Goal: Information Seeking & Learning: Understand process/instructions

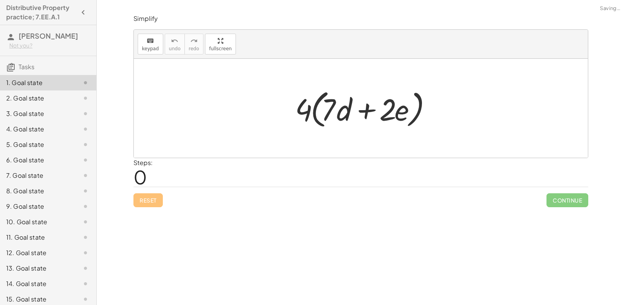
click at [341, 96] on div at bounding box center [363, 108] width 145 height 44
click at [347, 108] on div at bounding box center [363, 108] width 145 height 44
click at [140, 177] on span "0" at bounding box center [140, 177] width 14 height 24
click at [255, 168] on div "Steps: 0" at bounding box center [360, 172] width 455 height 29
drag, startPoint x: 310, startPoint y: 106, endPoint x: 316, endPoint y: 109, distance: 6.8
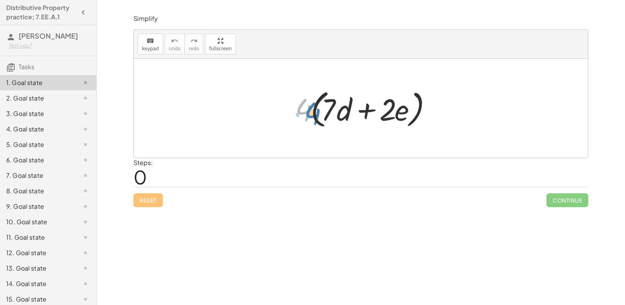
click at [316, 109] on div at bounding box center [363, 108] width 145 height 44
click at [321, 108] on div at bounding box center [363, 108] width 145 height 44
click at [149, 48] on span "keypad" at bounding box center [150, 48] width 17 height 5
click at [308, 120] on div at bounding box center [302, 109] width 15 height 36
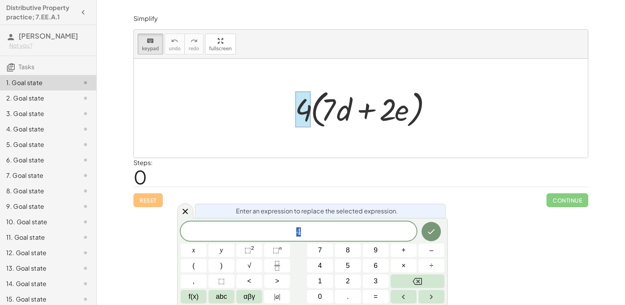
click at [308, 120] on div at bounding box center [302, 109] width 15 height 36
click at [423, 165] on div "Steps: 0" at bounding box center [360, 172] width 455 height 29
click at [290, 112] on div "· 4 · ( + · 7 · d + · 2 · e )" at bounding box center [360, 108] width 155 height 48
click at [155, 37] on div "keyboard" at bounding box center [150, 40] width 17 height 9
click at [185, 208] on icon at bounding box center [185, 211] width 9 height 9
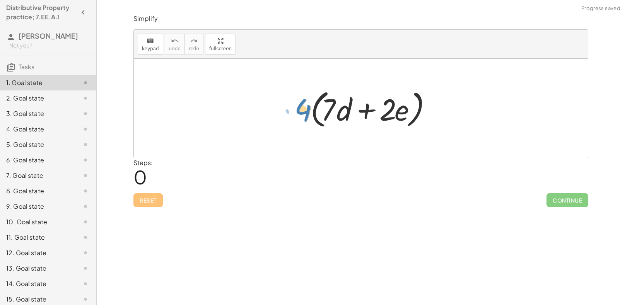
click at [297, 111] on div at bounding box center [363, 108] width 145 height 44
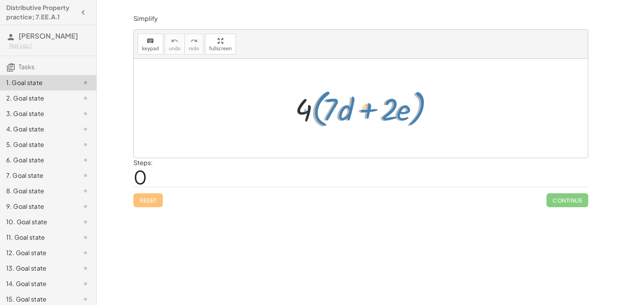
click at [314, 115] on div at bounding box center [363, 108] width 145 height 44
click at [331, 104] on div at bounding box center [363, 108] width 145 height 44
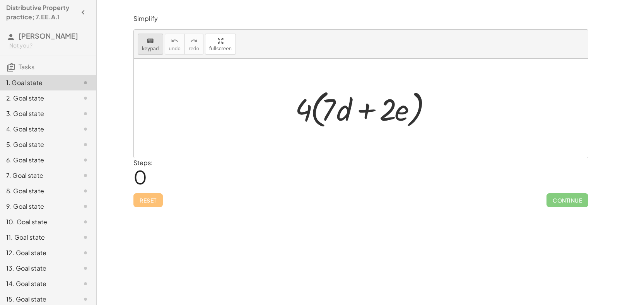
click at [151, 41] on icon "keyboard" at bounding box center [150, 40] width 7 height 9
click at [358, 108] on div at bounding box center [363, 108] width 145 height 44
click at [365, 111] on div at bounding box center [363, 108] width 145 height 44
drag, startPoint x: 365, startPoint y: 111, endPoint x: 385, endPoint y: 144, distance: 38.9
click at [385, 144] on div "· 4 · ( + · 7 · d + · 2 · e )" at bounding box center [361, 108] width 454 height 99
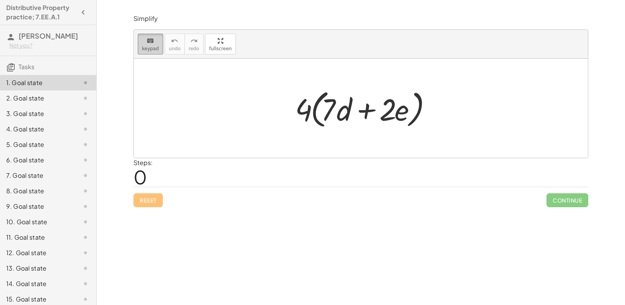
click at [145, 51] on button "keyboard keypad" at bounding box center [151, 44] width 26 height 21
click at [302, 106] on div at bounding box center [363, 108] width 145 height 44
click at [302, 107] on div at bounding box center [363, 108] width 145 height 44
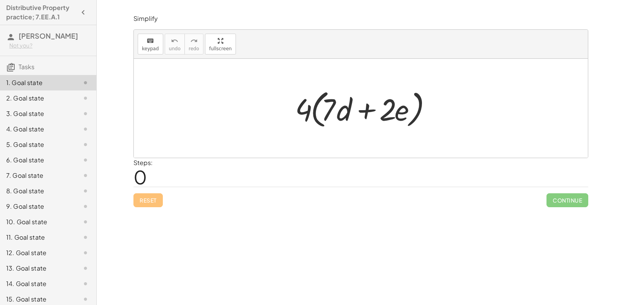
click at [302, 107] on div at bounding box center [363, 108] width 145 height 44
drag, startPoint x: 302, startPoint y: 107, endPoint x: 334, endPoint y: 99, distance: 32.8
click at [334, 99] on div at bounding box center [363, 108] width 145 height 44
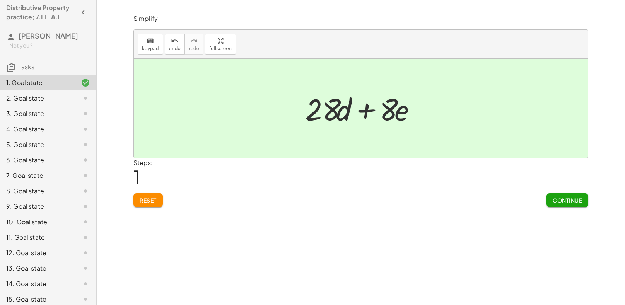
click at [572, 198] on span "Continue" at bounding box center [567, 200] width 29 height 7
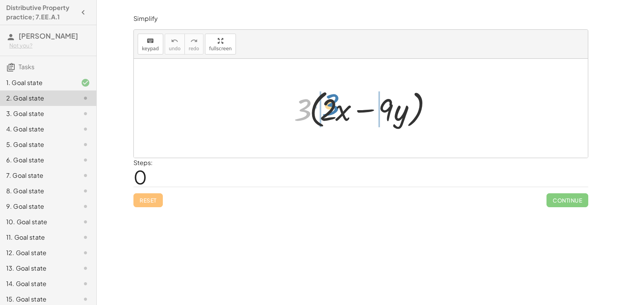
drag, startPoint x: 306, startPoint y: 101, endPoint x: 334, endPoint y: 96, distance: 28.3
click at [334, 96] on div at bounding box center [363, 108] width 147 height 44
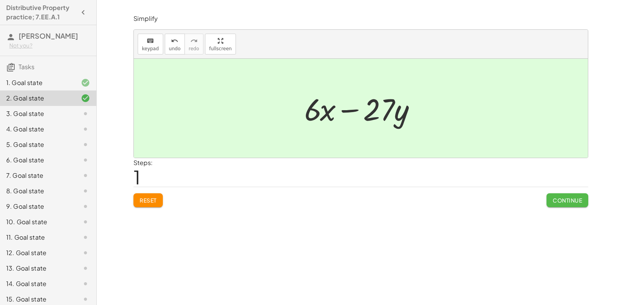
click at [555, 202] on span "Continue" at bounding box center [567, 200] width 29 height 7
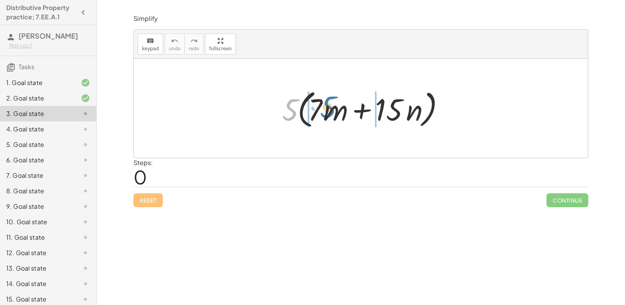
drag, startPoint x: 291, startPoint y: 115, endPoint x: 329, endPoint y: 113, distance: 37.9
click at [329, 113] on div at bounding box center [363, 108] width 171 height 44
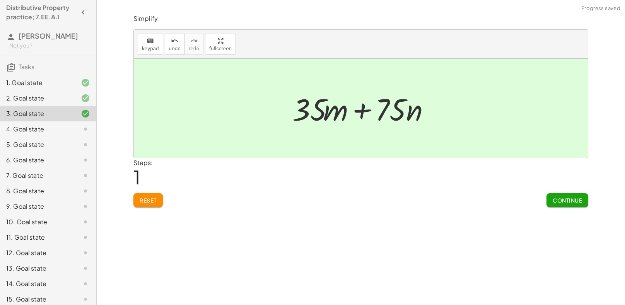
click at [565, 205] on button "Continue" at bounding box center [567, 200] width 42 height 14
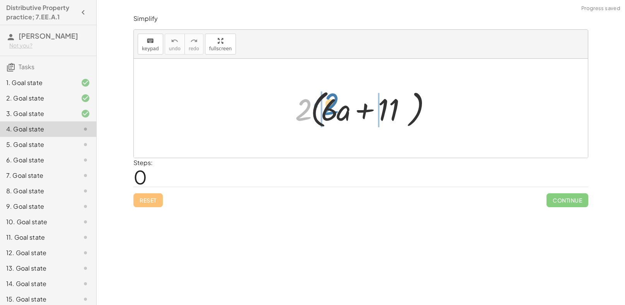
drag, startPoint x: 306, startPoint y: 113, endPoint x: 336, endPoint y: 109, distance: 30.4
click at [336, 109] on div at bounding box center [363, 108] width 145 height 44
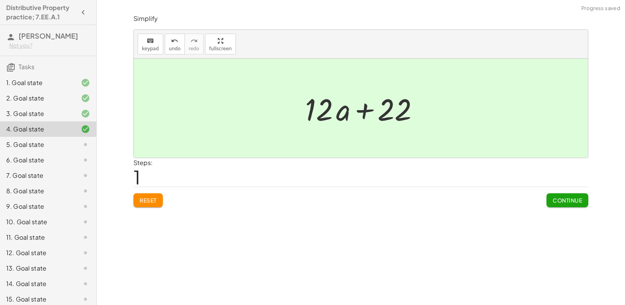
click at [560, 201] on span "Continue" at bounding box center [567, 200] width 29 height 7
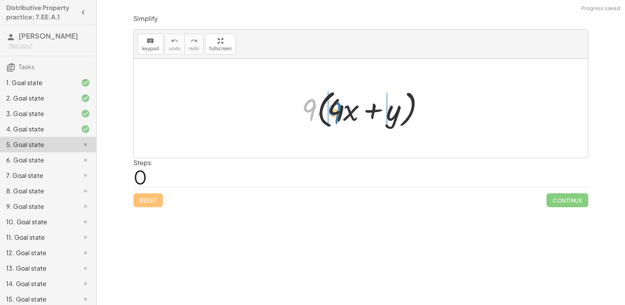
drag, startPoint x: 310, startPoint y: 111, endPoint x: 336, endPoint y: 114, distance: 26.1
click at [336, 114] on div at bounding box center [363, 108] width 131 height 44
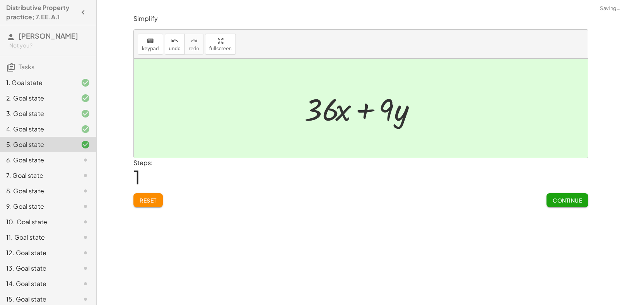
click at [546, 203] on button "Continue" at bounding box center [567, 200] width 42 height 14
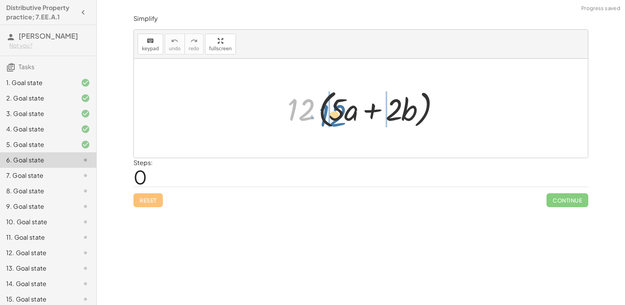
drag, startPoint x: 303, startPoint y: 118, endPoint x: 339, endPoint y: 123, distance: 36.0
click at [339, 123] on div at bounding box center [363, 108] width 161 height 44
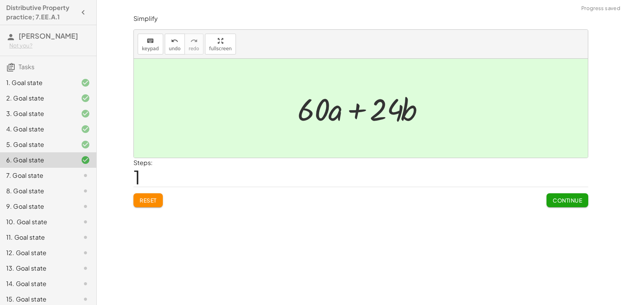
click at [548, 196] on button "Continue" at bounding box center [567, 200] width 42 height 14
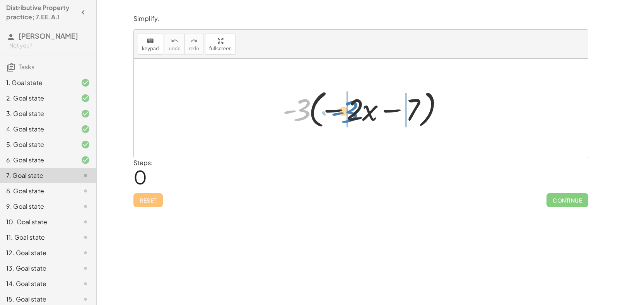
drag, startPoint x: 303, startPoint y: 108, endPoint x: 353, endPoint y: 110, distance: 49.5
click at [353, 110] on div at bounding box center [363, 108] width 169 height 44
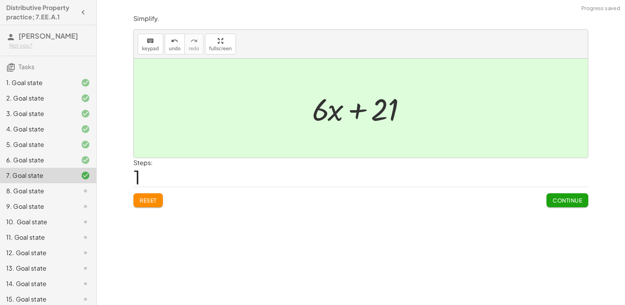
click at [565, 199] on span "Continue" at bounding box center [567, 200] width 29 height 7
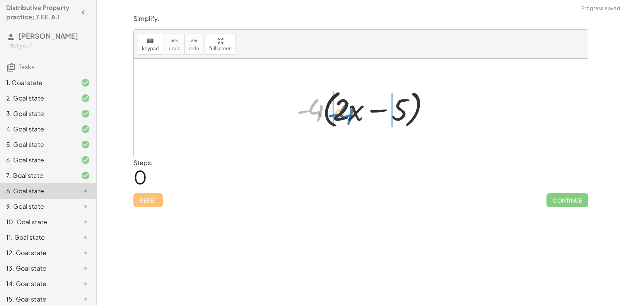
drag, startPoint x: 311, startPoint y: 109, endPoint x: 344, endPoint y: 111, distance: 32.6
click at [344, 111] on div at bounding box center [364, 108] width 142 height 44
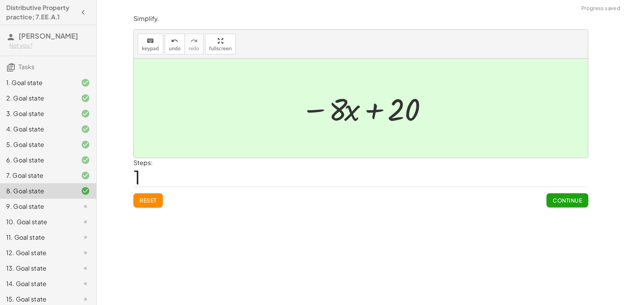
click at [553, 197] on span "Continue" at bounding box center [567, 200] width 29 height 7
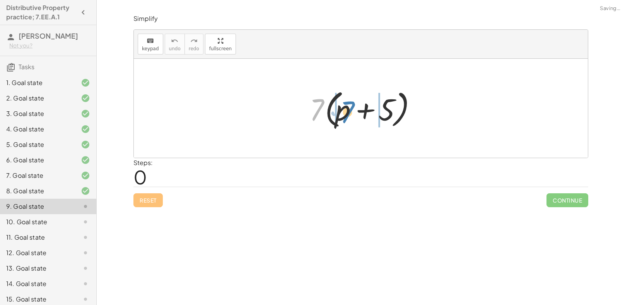
drag, startPoint x: 322, startPoint y: 99, endPoint x: 353, endPoint y: 101, distance: 31.0
click at [353, 101] on div at bounding box center [363, 108] width 116 height 44
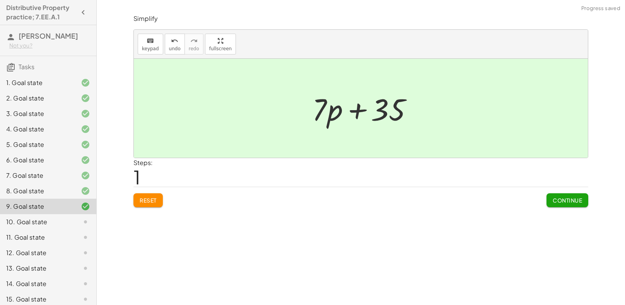
click at [561, 203] on span "Continue" at bounding box center [567, 200] width 29 height 7
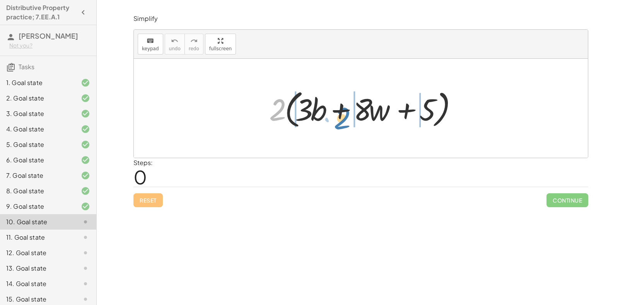
drag, startPoint x: 281, startPoint y: 119, endPoint x: 344, endPoint y: 126, distance: 63.5
click at [344, 126] on div at bounding box center [363, 108] width 197 height 44
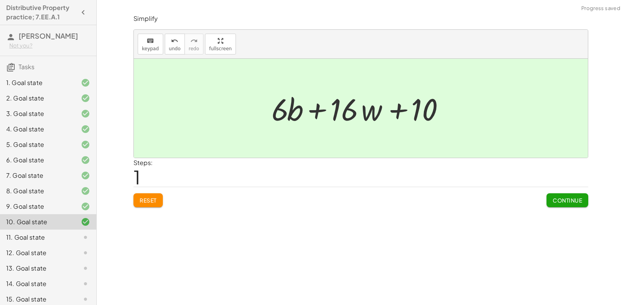
click at [563, 199] on span "Continue" at bounding box center [567, 200] width 29 height 7
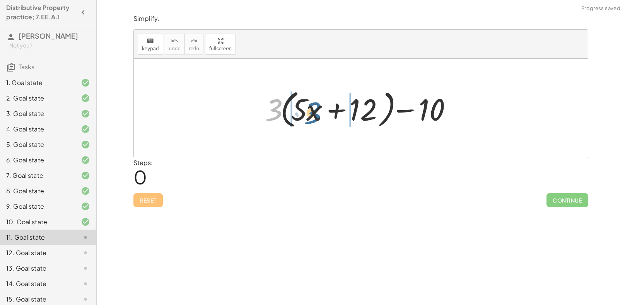
drag, startPoint x: 270, startPoint y: 115, endPoint x: 308, endPoint y: 118, distance: 38.8
click at [308, 118] on div at bounding box center [364, 108] width 206 height 44
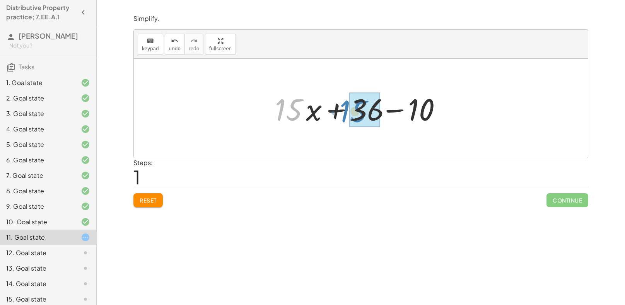
drag, startPoint x: 295, startPoint y: 111, endPoint x: 360, endPoint y: 112, distance: 64.6
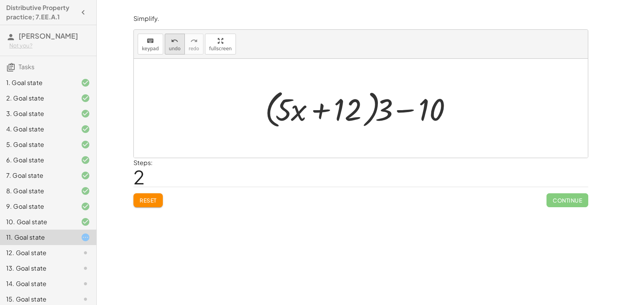
click at [171, 39] on icon "undo" at bounding box center [174, 40] width 7 height 9
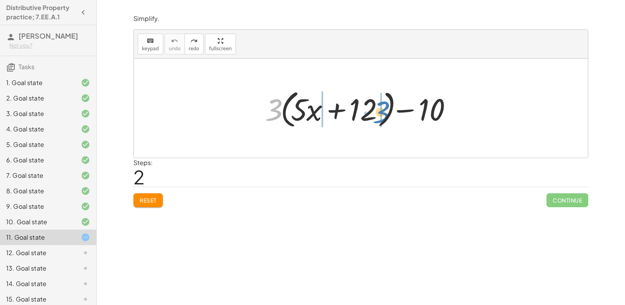
drag, startPoint x: 273, startPoint y: 111, endPoint x: 377, endPoint y: 113, distance: 104.0
click at [377, 113] on div at bounding box center [364, 108] width 206 height 44
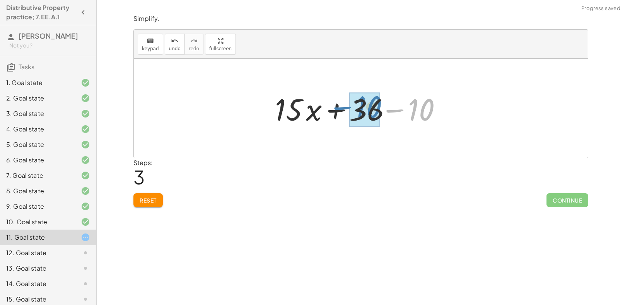
drag, startPoint x: 421, startPoint y: 114, endPoint x: 366, endPoint y: 111, distance: 55.0
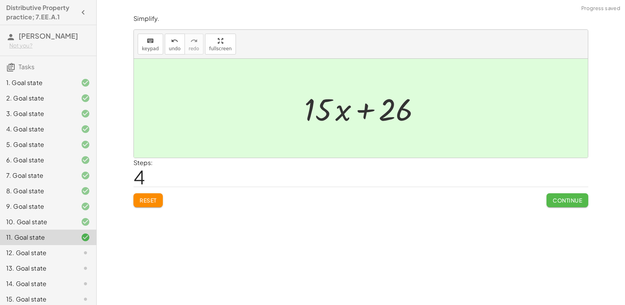
click at [568, 202] on span "Continue" at bounding box center [567, 200] width 29 height 7
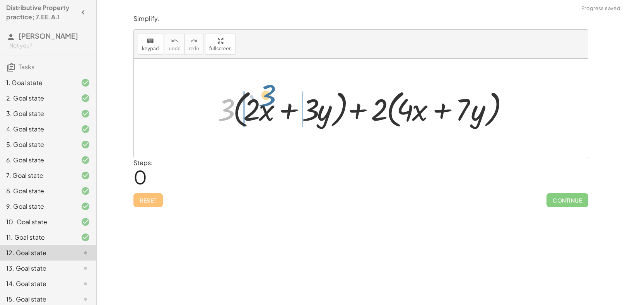
drag, startPoint x: 223, startPoint y: 111, endPoint x: 265, endPoint y: 98, distance: 44.2
click at [265, 98] on div at bounding box center [363, 108] width 300 height 44
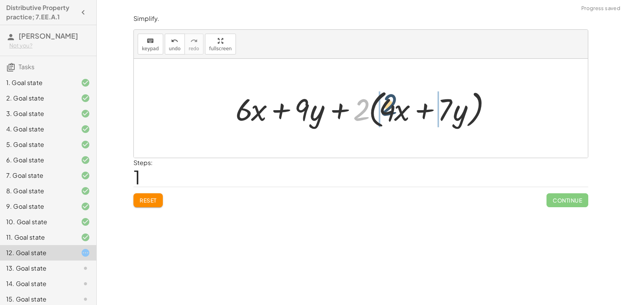
drag, startPoint x: 355, startPoint y: 114, endPoint x: 391, endPoint y: 108, distance: 36.7
click at [391, 108] on div at bounding box center [364, 108] width 264 height 44
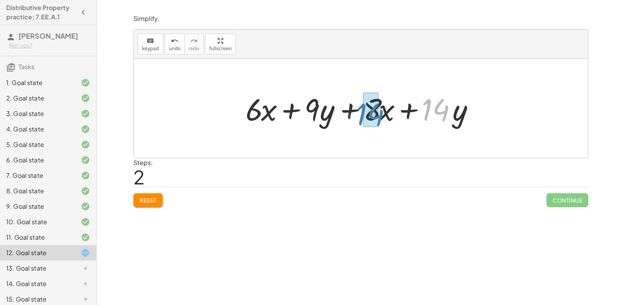
drag, startPoint x: 445, startPoint y: 117, endPoint x: 380, endPoint y: 121, distance: 65.9
click at [380, 121] on div at bounding box center [364, 109] width 244 height 40
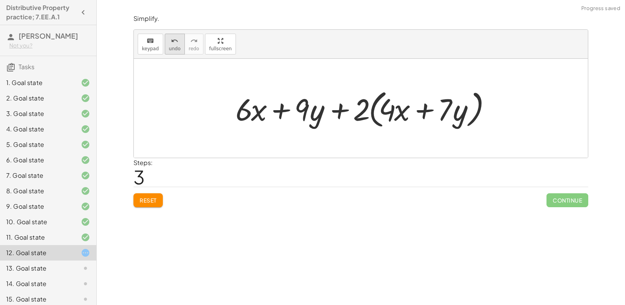
click at [174, 52] on button "undo undo" at bounding box center [175, 44] width 20 height 21
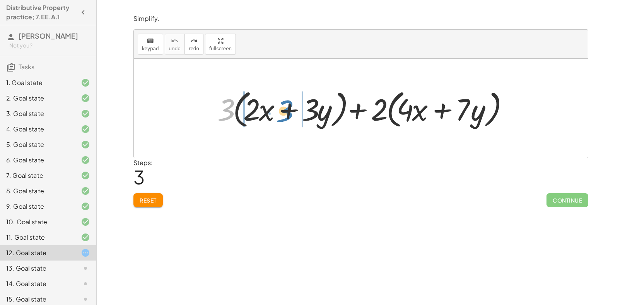
drag, startPoint x: 222, startPoint y: 116, endPoint x: 276, endPoint y: 116, distance: 54.5
click at [276, 116] on div at bounding box center [363, 108] width 300 height 44
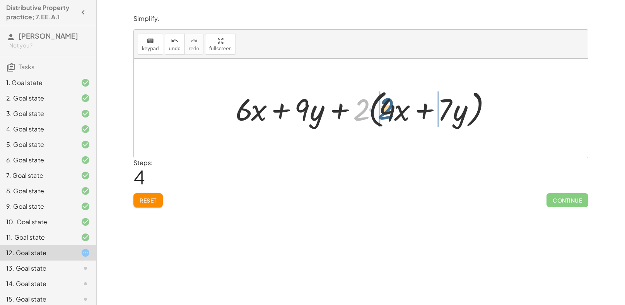
drag, startPoint x: 365, startPoint y: 114, endPoint x: 393, endPoint y: 113, distance: 28.3
click at [393, 113] on div at bounding box center [364, 108] width 264 height 44
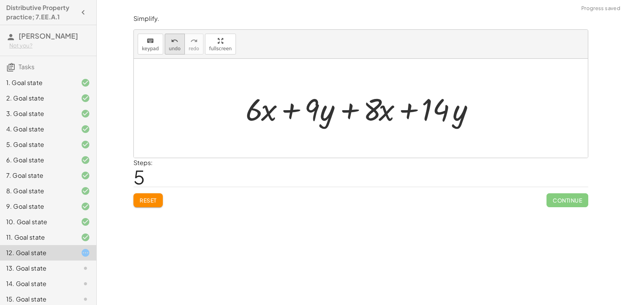
click at [169, 47] on span "undo" at bounding box center [175, 48] width 12 height 5
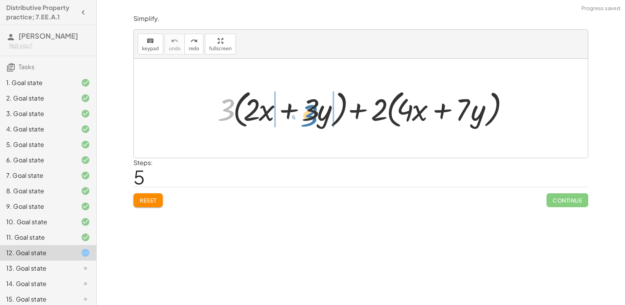
drag, startPoint x: 222, startPoint y: 119, endPoint x: 306, endPoint y: 125, distance: 84.1
click at [306, 125] on div at bounding box center [363, 108] width 300 height 44
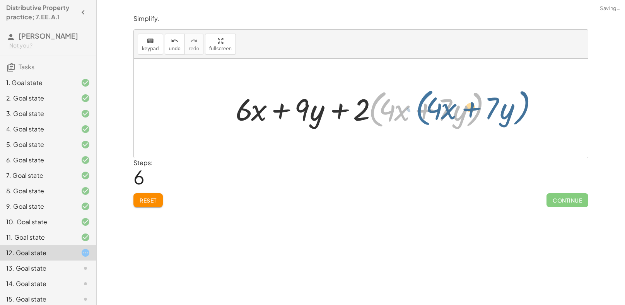
drag, startPoint x: 370, startPoint y: 120, endPoint x: 415, endPoint y: 119, distance: 44.5
click at [415, 119] on div at bounding box center [364, 108] width 264 height 44
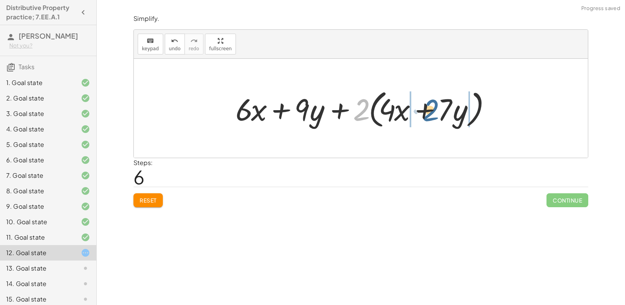
drag, startPoint x: 363, startPoint y: 114, endPoint x: 445, endPoint y: 114, distance: 81.2
click at [445, 114] on div at bounding box center [364, 108] width 264 height 44
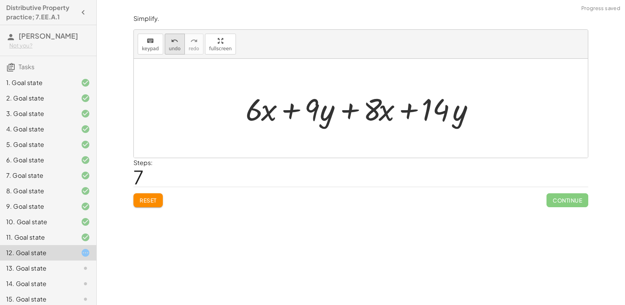
click at [171, 43] on icon "undo" at bounding box center [174, 40] width 7 height 9
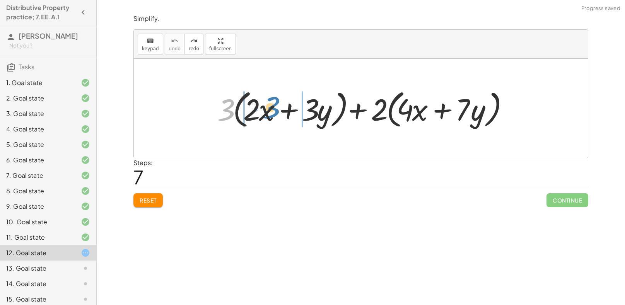
drag, startPoint x: 223, startPoint y: 112, endPoint x: 268, endPoint y: 110, distance: 45.3
click at [268, 110] on div at bounding box center [363, 108] width 300 height 44
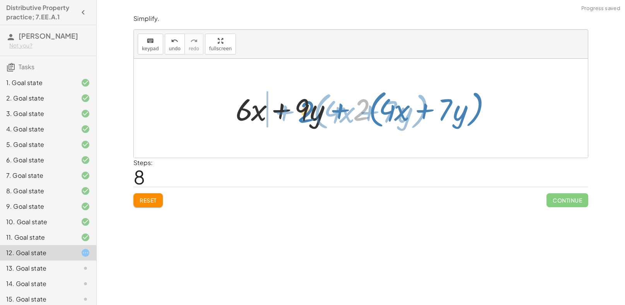
drag, startPoint x: 367, startPoint y: 107, endPoint x: 311, endPoint y: 109, distance: 55.7
click at [311, 109] on div at bounding box center [364, 108] width 264 height 44
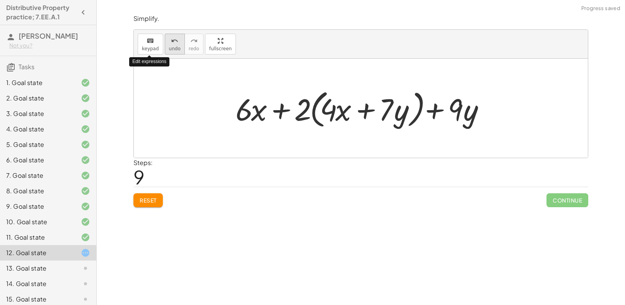
click at [166, 43] on button "undo undo" at bounding box center [175, 44] width 20 height 21
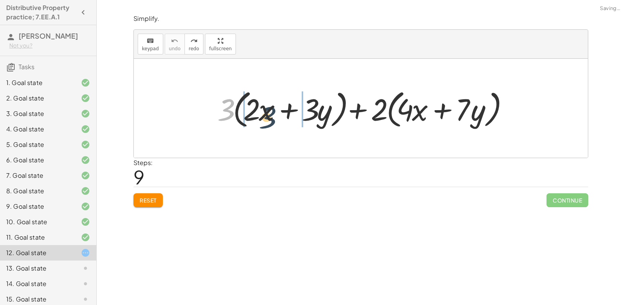
drag, startPoint x: 224, startPoint y: 112, endPoint x: 267, endPoint y: 119, distance: 43.9
click at [267, 119] on div at bounding box center [363, 108] width 300 height 44
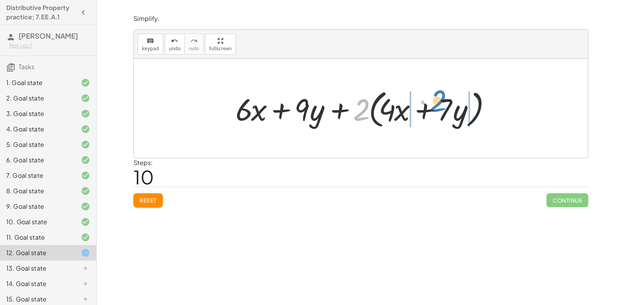
drag, startPoint x: 363, startPoint y: 117, endPoint x: 442, endPoint y: 107, distance: 79.1
click at [442, 107] on div at bounding box center [364, 108] width 264 height 44
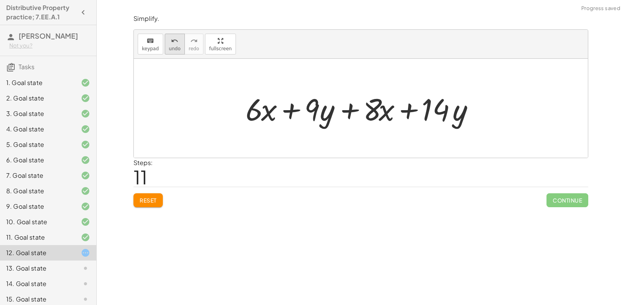
click at [169, 49] on span "undo" at bounding box center [175, 48] width 12 height 5
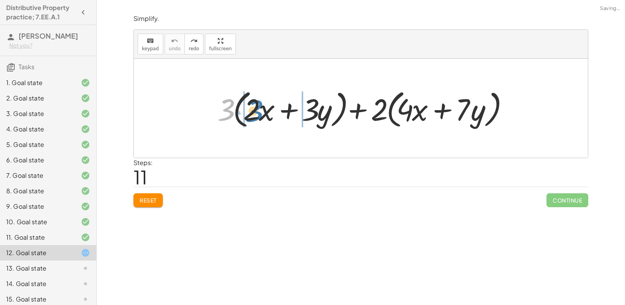
drag, startPoint x: 230, startPoint y: 117, endPoint x: 259, endPoint y: 118, distance: 29.0
click at [259, 118] on div at bounding box center [363, 108] width 300 height 44
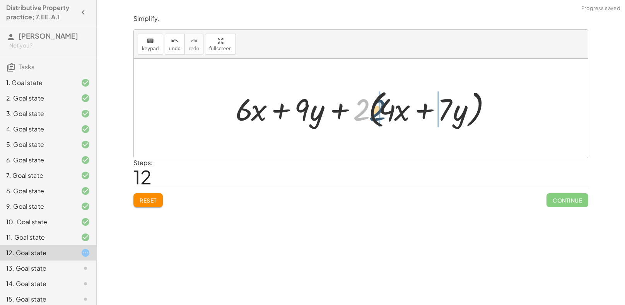
drag, startPoint x: 365, startPoint y: 112, endPoint x: 390, endPoint y: 113, distance: 24.8
click at [390, 113] on div at bounding box center [364, 108] width 264 height 44
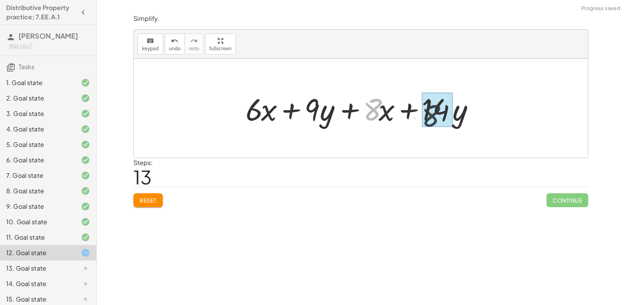
drag, startPoint x: 372, startPoint y: 111, endPoint x: 434, endPoint y: 116, distance: 62.1
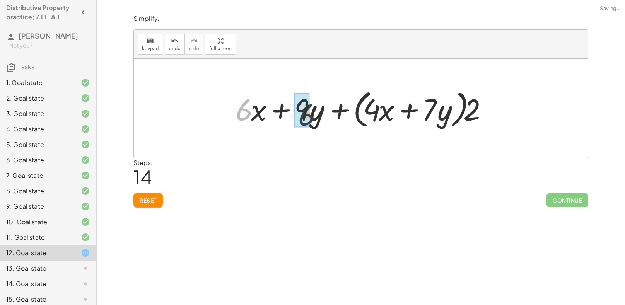
drag, startPoint x: 247, startPoint y: 113, endPoint x: 313, endPoint y: 116, distance: 65.5
click at [313, 116] on div at bounding box center [364, 108] width 264 height 44
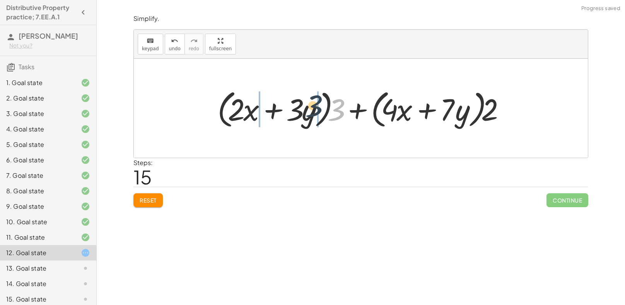
drag, startPoint x: 335, startPoint y: 114, endPoint x: 305, endPoint y: 109, distance: 30.6
click at [305, 109] on div at bounding box center [363, 108] width 300 height 44
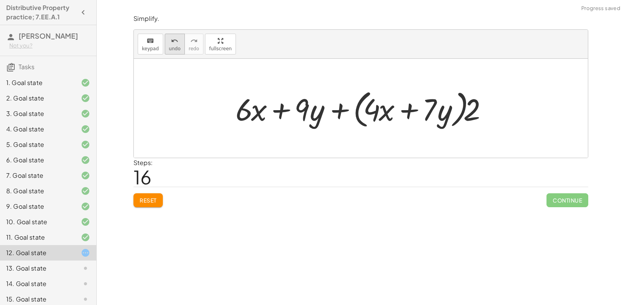
click at [173, 47] on span "undo" at bounding box center [175, 48] width 12 height 5
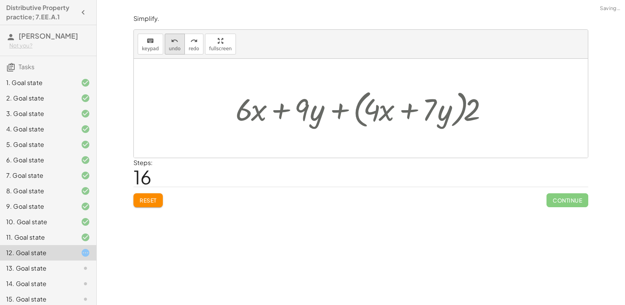
click at [173, 47] on span "undo" at bounding box center [175, 48] width 12 height 5
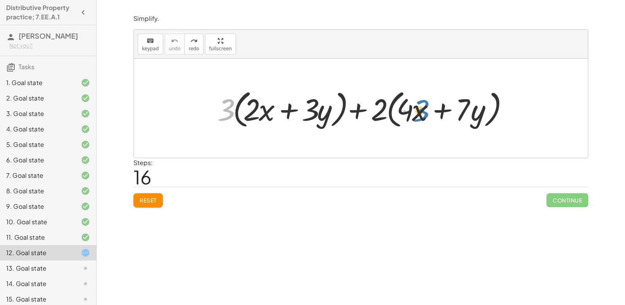
drag, startPoint x: 219, startPoint y: 109, endPoint x: 413, endPoint y: 110, distance: 194.5
click at [413, 110] on div at bounding box center [363, 108] width 300 height 44
drag, startPoint x: 229, startPoint y: 114, endPoint x: 260, endPoint y: 119, distance: 30.9
click at [260, 119] on div at bounding box center [363, 108] width 300 height 44
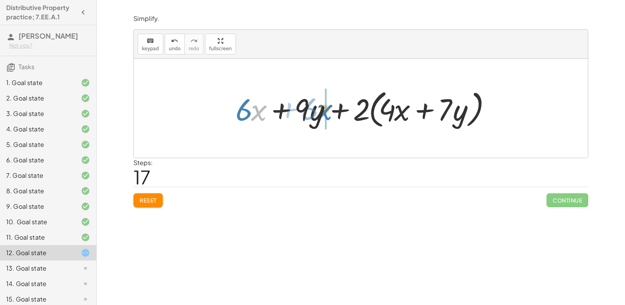
drag, startPoint x: 251, startPoint y: 114, endPoint x: 317, endPoint y: 113, distance: 66.1
click at [317, 113] on div at bounding box center [364, 108] width 264 height 44
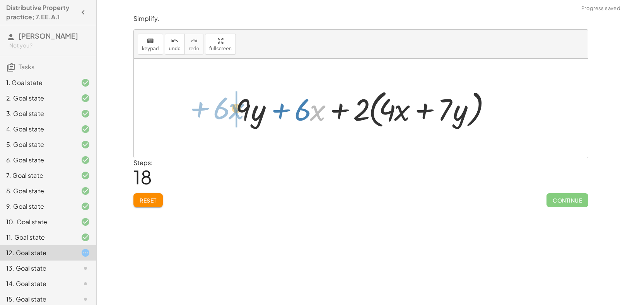
drag, startPoint x: 317, startPoint y: 113, endPoint x: 234, endPoint y: 111, distance: 83.2
click at [234, 111] on div at bounding box center [364, 108] width 264 height 44
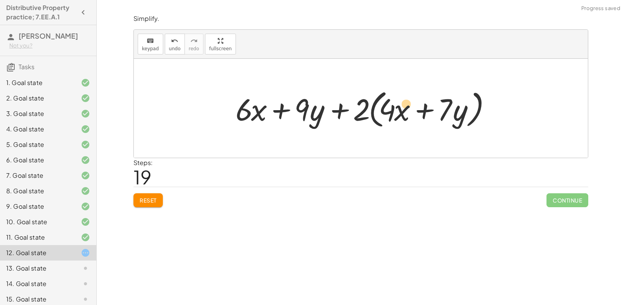
drag, startPoint x: 301, startPoint y: 114, endPoint x: 405, endPoint y: 109, distance: 104.2
click at [405, 109] on div at bounding box center [364, 108] width 264 height 44
drag, startPoint x: 405, startPoint y: 109, endPoint x: 459, endPoint y: 108, distance: 54.1
click at [459, 108] on div at bounding box center [364, 108] width 264 height 44
drag, startPoint x: 446, startPoint y: 110, endPoint x: 384, endPoint y: 110, distance: 61.5
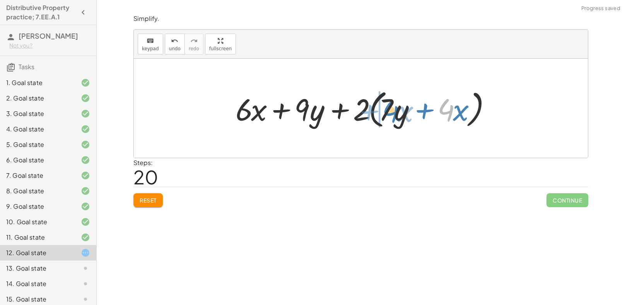
click at [384, 110] on div at bounding box center [364, 108] width 264 height 44
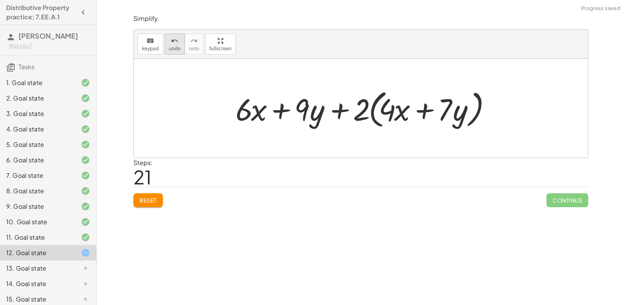
click at [180, 46] on button "undo undo" at bounding box center [175, 44] width 20 height 21
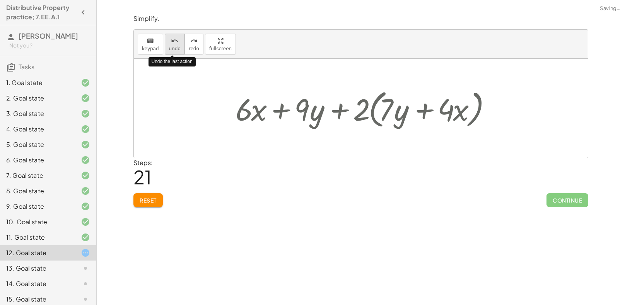
click at [180, 46] on button "undo undo" at bounding box center [175, 44] width 20 height 21
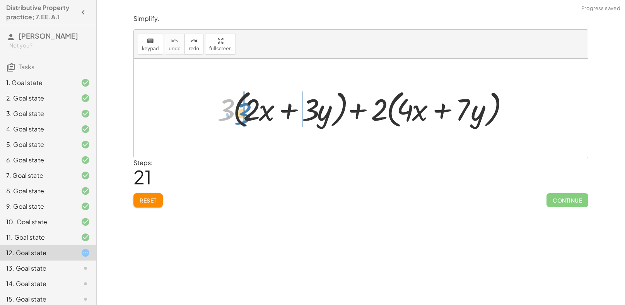
drag, startPoint x: 228, startPoint y: 108, endPoint x: 248, endPoint y: 112, distance: 20.5
click at [248, 112] on div at bounding box center [363, 108] width 300 height 44
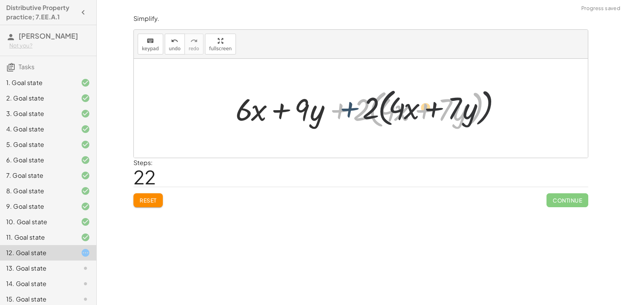
drag, startPoint x: 353, startPoint y: 118, endPoint x: 374, endPoint y: 115, distance: 21.9
click at [374, 115] on div at bounding box center [364, 108] width 264 height 44
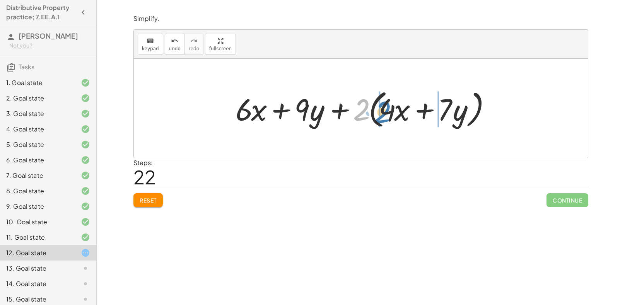
drag, startPoint x: 360, startPoint y: 112, endPoint x: 383, endPoint y: 114, distance: 22.9
click at [383, 114] on div at bounding box center [364, 108] width 264 height 44
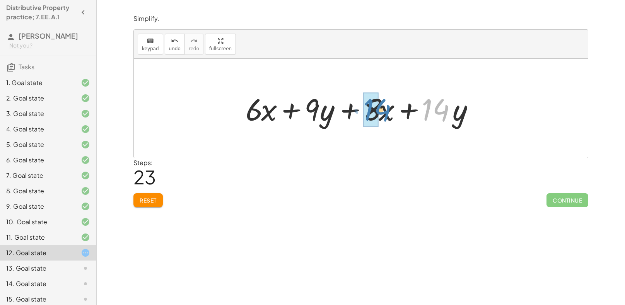
drag, startPoint x: 435, startPoint y: 112, endPoint x: 375, endPoint y: 112, distance: 59.5
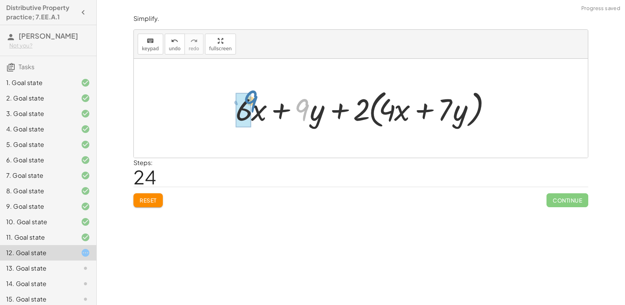
drag, startPoint x: 307, startPoint y: 108, endPoint x: 250, endPoint y: 101, distance: 57.7
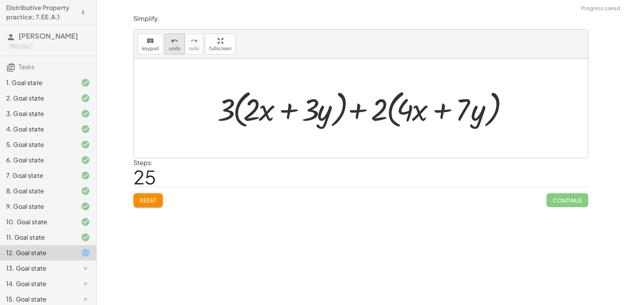
click at [171, 39] on icon "undo" at bounding box center [174, 40] width 7 height 9
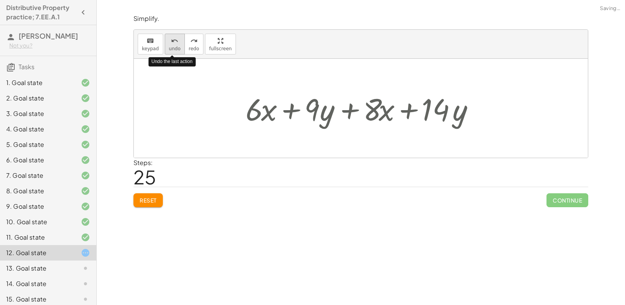
click at [171, 39] on icon "undo" at bounding box center [174, 40] width 7 height 9
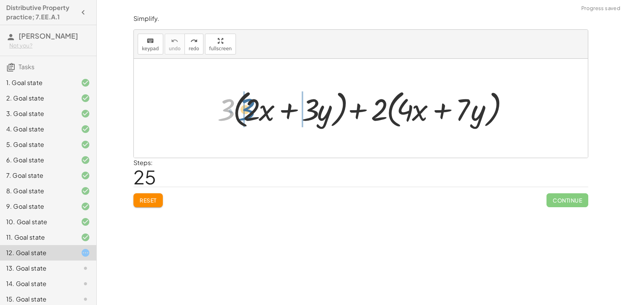
drag, startPoint x: 223, startPoint y: 111, endPoint x: 246, endPoint y: 110, distance: 22.8
click at [246, 110] on div at bounding box center [363, 108] width 300 height 44
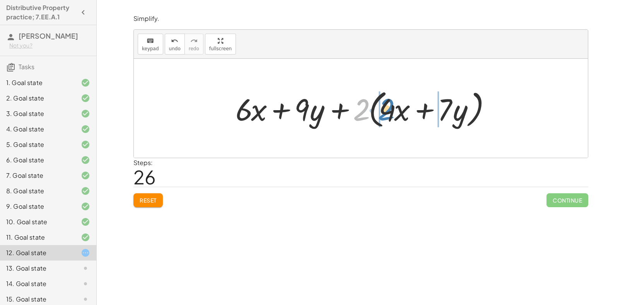
drag, startPoint x: 360, startPoint y: 115, endPoint x: 385, endPoint y: 115, distance: 25.1
click at [385, 115] on div at bounding box center [364, 108] width 264 height 44
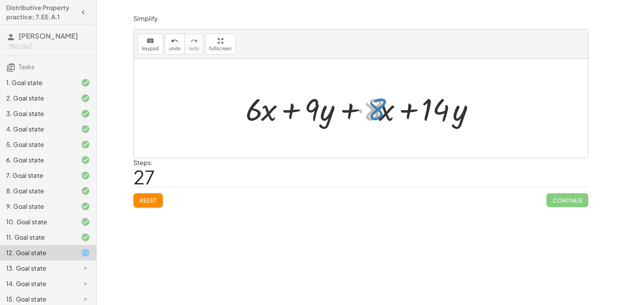
drag, startPoint x: 367, startPoint y: 116, endPoint x: 372, endPoint y: 116, distance: 4.3
click at [372, 116] on div at bounding box center [364, 109] width 244 height 40
click at [439, 115] on div at bounding box center [364, 109] width 244 height 40
click at [441, 116] on div at bounding box center [364, 109] width 244 height 40
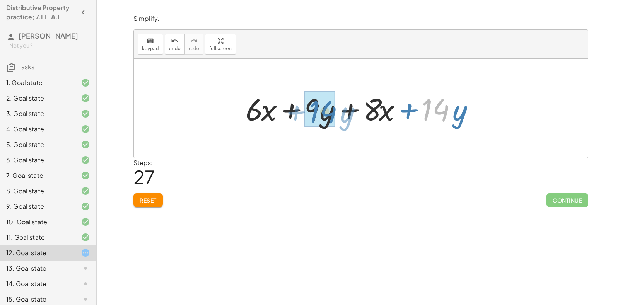
drag, startPoint x: 442, startPoint y: 113, endPoint x: 329, endPoint y: 115, distance: 112.9
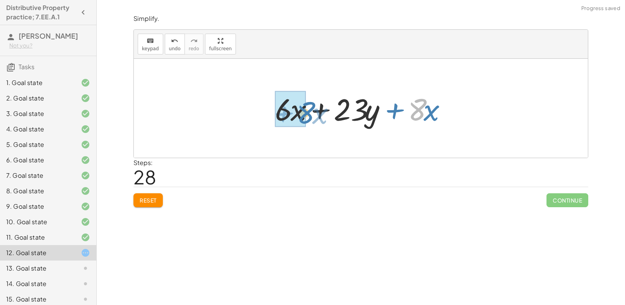
drag, startPoint x: 420, startPoint y: 107, endPoint x: 307, endPoint y: 110, distance: 113.7
click at [307, 110] on div at bounding box center [363, 109] width 185 height 40
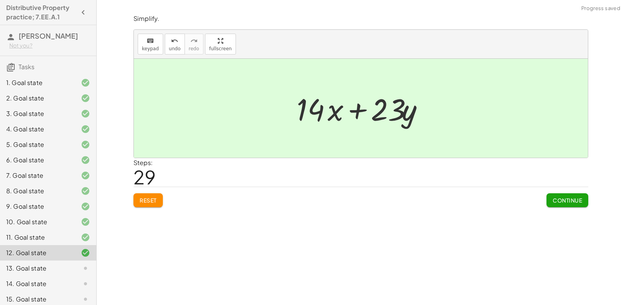
click at [566, 200] on span "Continue" at bounding box center [567, 200] width 29 height 7
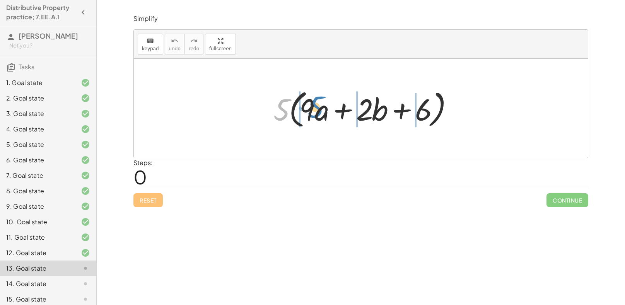
drag, startPoint x: 278, startPoint y: 109, endPoint x: 312, endPoint y: 106, distance: 34.1
click at [312, 106] on div at bounding box center [364, 108] width 188 height 44
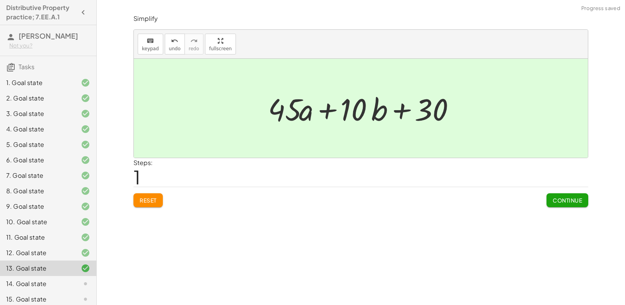
click at [562, 205] on button "Continue" at bounding box center [567, 200] width 42 height 14
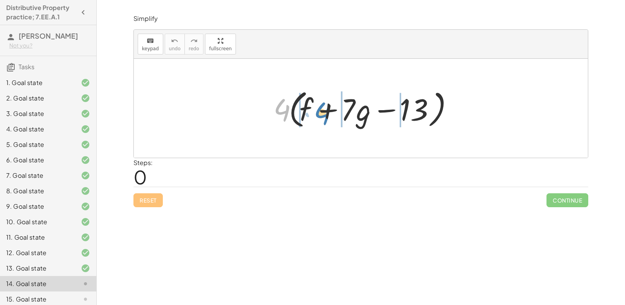
drag, startPoint x: 280, startPoint y: 116, endPoint x: 321, endPoint y: 120, distance: 41.9
click at [321, 120] on div at bounding box center [364, 108] width 189 height 44
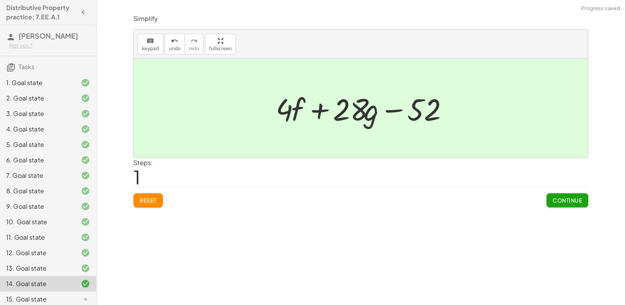
click at [566, 198] on span "Continue" at bounding box center [567, 200] width 29 height 7
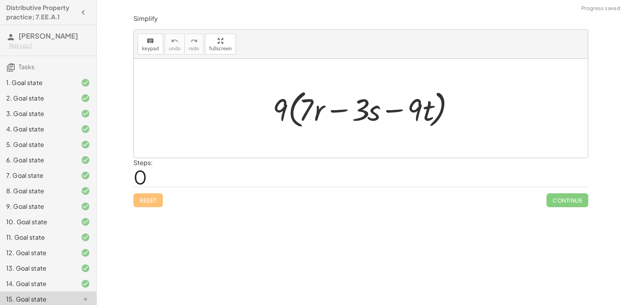
scroll to position [36, 0]
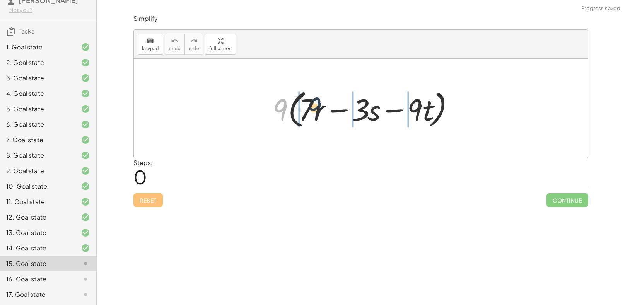
drag, startPoint x: 278, startPoint y: 111, endPoint x: 315, endPoint y: 109, distance: 37.6
click at [315, 109] on div at bounding box center [364, 108] width 190 height 44
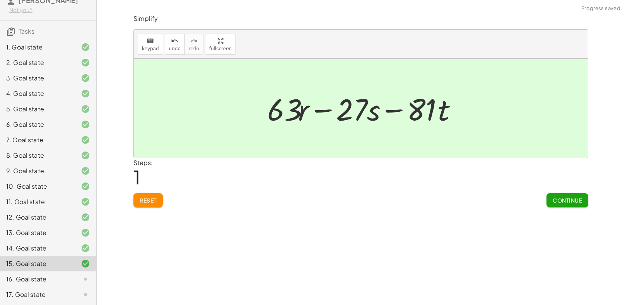
click at [570, 200] on span "Continue" at bounding box center [567, 200] width 29 height 7
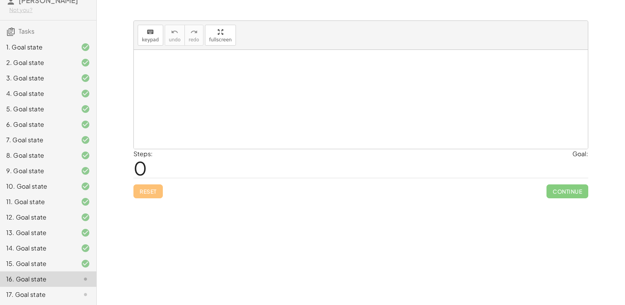
drag, startPoint x: 209, startPoint y: 96, endPoint x: 292, endPoint y: 114, distance: 85.3
click at [292, 114] on div at bounding box center [361, 99] width 454 height 99
click at [82, 279] on icon at bounding box center [85, 279] width 9 height 9
click at [78, 293] on div at bounding box center [79, 294] width 22 height 9
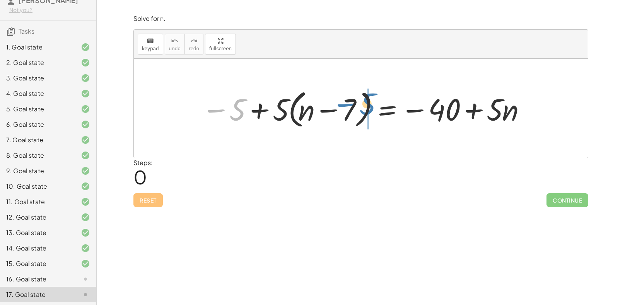
drag, startPoint x: 239, startPoint y: 116, endPoint x: 369, endPoint y: 109, distance: 130.1
click at [369, 109] on div at bounding box center [364, 108] width 332 height 44
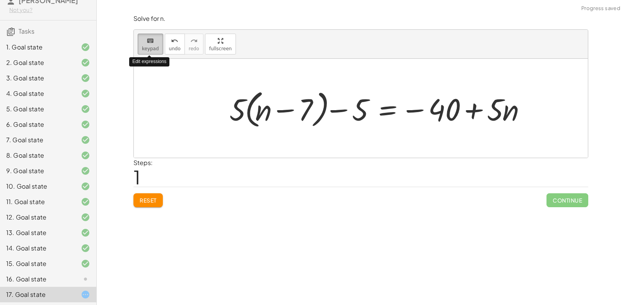
click at [151, 40] on icon "keyboard" at bounding box center [150, 40] width 7 height 9
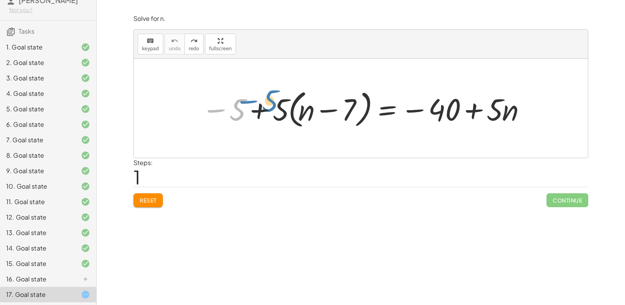
drag, startPoint x: 234, startPoint y: 116, endPoint x: 266, endPoint y: 107, distance: 33.7
click at [266, 107] on div at bounding box center [364, 108] width 332 height 44
drag, startPoint x: 241, startPoint y: 108, endPoint x: 313, endPoint y: 103, distance: 72.5
click at [313, 103] on div at bounding box center [364, 108] width 332 height 44
drag, startPoint x: 233, startPoint y: 113, endPoint x: 311, endPoint y: 118, distance: 77.9
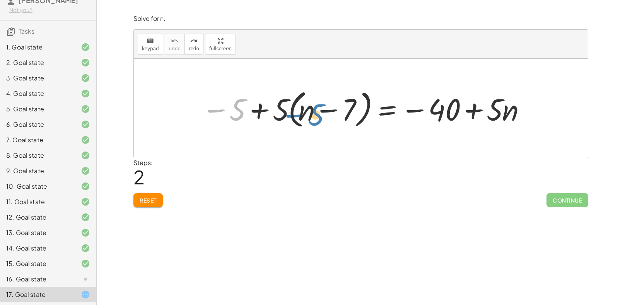
click at [311, 118] on div at bounding box center [364, 108] width 332 height 44
drag, startPoint x: 280, startPoint y: 113, endPoint x: 316, endPoint y: 114, distance: 36.0
click at [316, 114] on div at bounding box center [364, 108] width 332 height 44
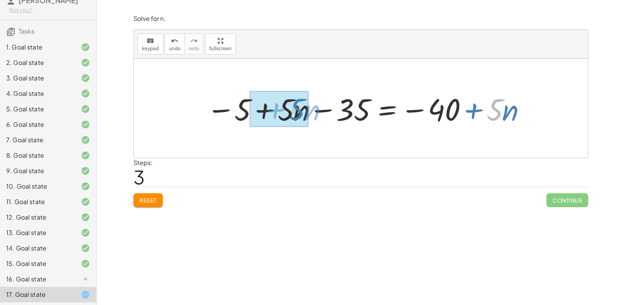
drag, startPoint x: 502, startPoint y: 106, endPoint x: 300, endPoint y: 106, distance: 201.5
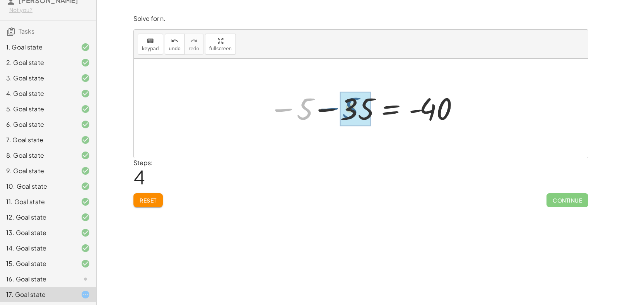
drag, startPoint x: 305, startPoint y: 107, endPoint x: 352, endPoint y: 107, distance: 46.8
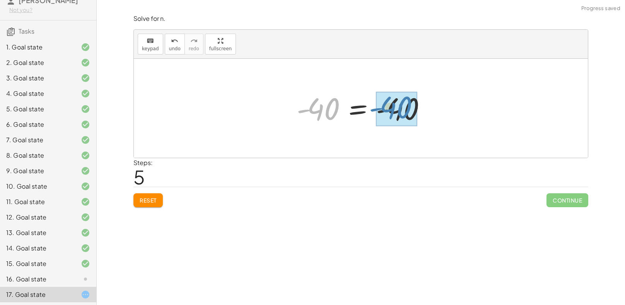
drag, startPoint x: 359, startPoint y: 109, endPoint x: 437, endPoint y: 106, distance: 77.4
click at [437, 106] on div "− 5 + · 5 · ( + n − 7 ) = − 40 + · 5 · n − 5 + · 5 · n − · 5 · 7 = − 40 + · 5 ·…" at bounding box center [361, 108] width 454 height 99
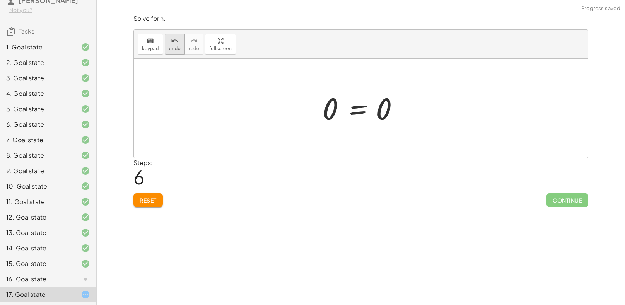
click at [174, 48] on span "undo" at bounding box center [175, 48] width 12 height 5
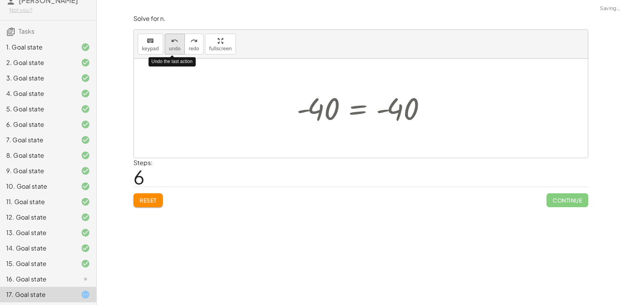
click at [174, 48] on span "undo" at bounding box center [175, 48] width 12 height 5
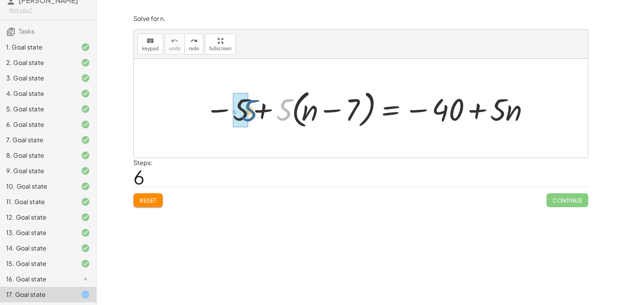
drag, startPoint x: 284, startPoint y: 114, endPoint x: 242, endPoint y: 114, distance: 42.1
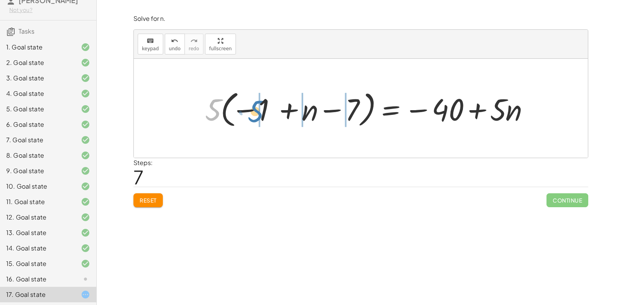
drag, startPoint x: 212, startPoint y: 112, endPoint x: 247, endPoint y: 112, distance: 34.8
click at [247, 112] on div at bounding box center [369, 108] width 337 height 43
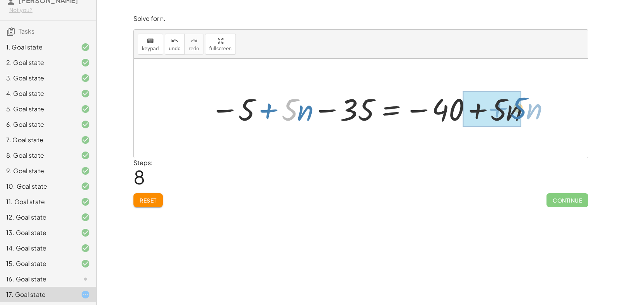
drag, startPoint x: 294, startPoint y: 112, endPoint x: 522, endPoint y: 110, distance: 227.8
click at [522, 110] on div at bounding box center [369, 109] width 327 height 40
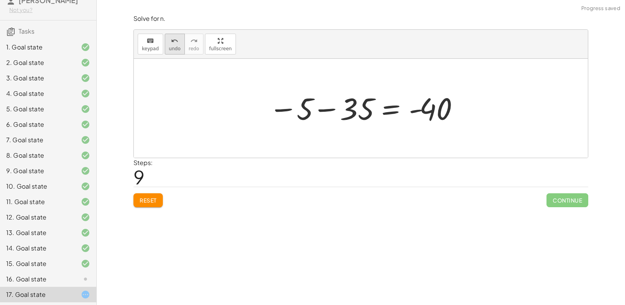
click at [175, 42] on icon "undo" at bounding box center [174, 40] width 7 height 9
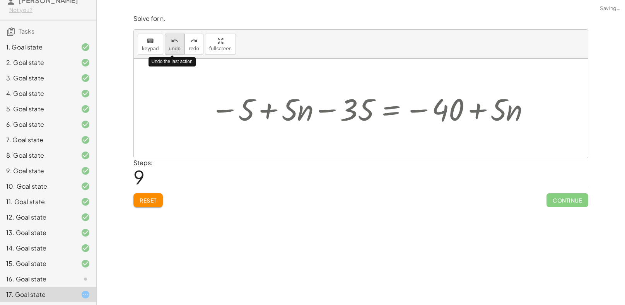
click at [175, 42] on icon "undo" at bounding box center [174, 40] width 7 height 9
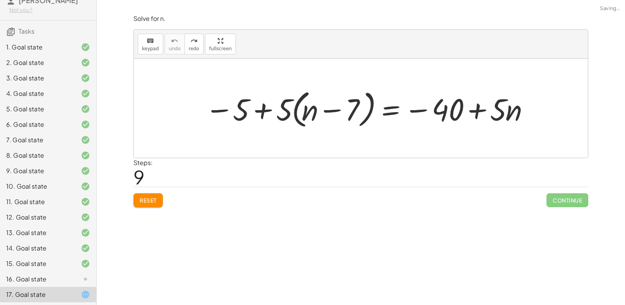
click at [26, 283] on div "16. Goal state" at bounding box center [37, 279] width 62 height 9
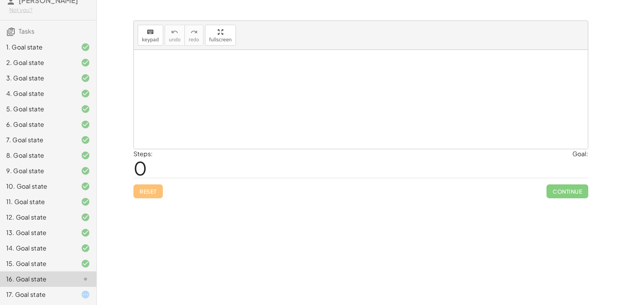
click at [52, 299] on div "17. Goal state" at bounding box center [48, 294] width 96 height 15
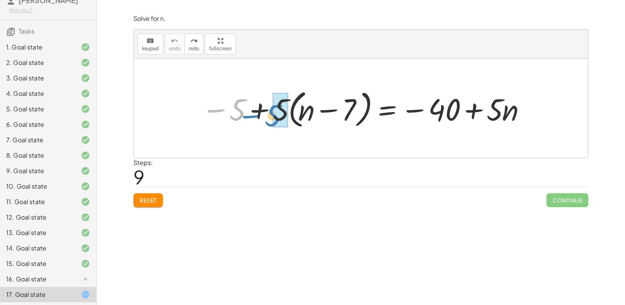
drag, startPoint x: 229, startPoint y: 113, endPoint x: 264, endPoint y: 119, distance: 35.7
click at [264, 119] on div at bounding box center [364, 108] width 332 height 44
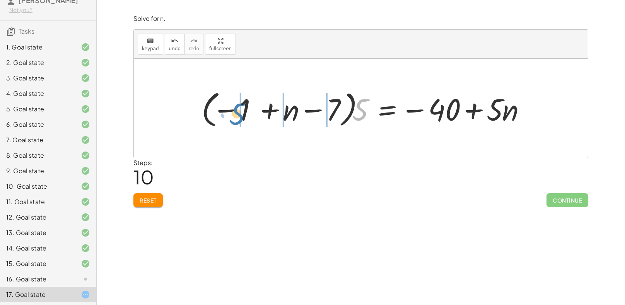
drag, startPoint x: 367, startPoint y: 103, endPoint x: 238, endPoint y: 106, distance: 128.4
click at [238, 106] on div at bounding box center [366, 108] width 337 height 43
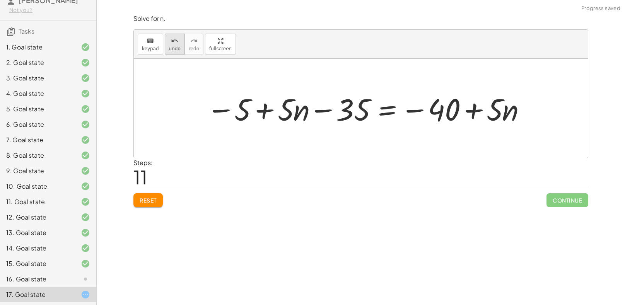
click at [175, 46] on span "undo" at bounding box center [175, 48] width 12 height 5
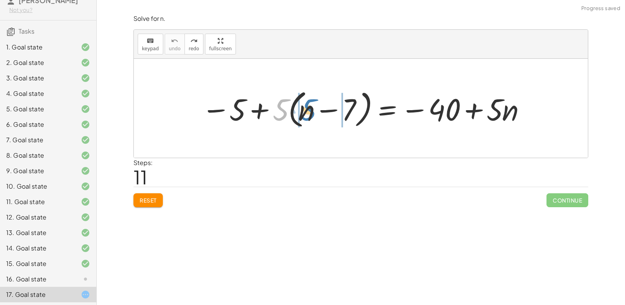
drag, startPoint x: 280, startPoint y: 113, endPoint x: 307, endPoint y: 113, distance: 27.8
click at [307, 113] on div at bounding box center [364, 108] width 332 height 44
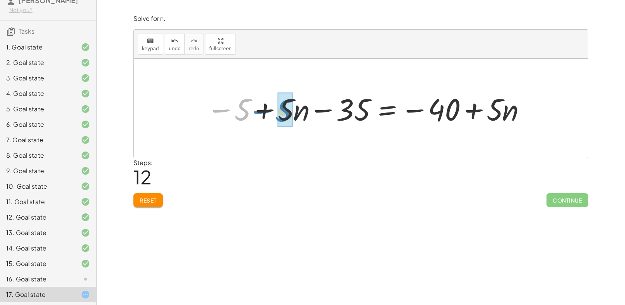
drag, startPoint x: 246, startPoint y: 109, endPoint x: 287, endPoint y: 111, distance: 41.4
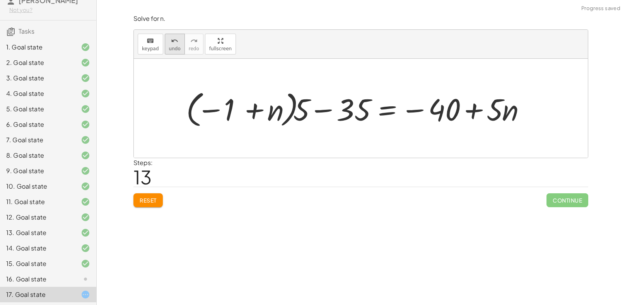
click at [172, 48] on span "undo" at bounding box center [175, 48] width 12 height 5
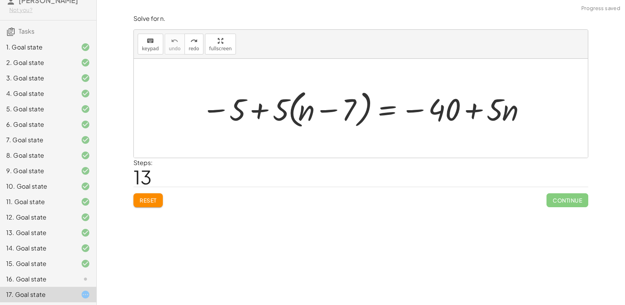
click at [59, 275] on div "16. Goal state" at bounding box center [37, 279] width 62 height 9
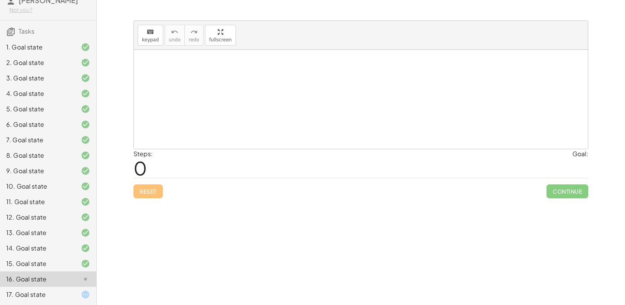
click at [57, 297] on div "17. Goal state" at bounding box center [37, 294] width 62 height 9
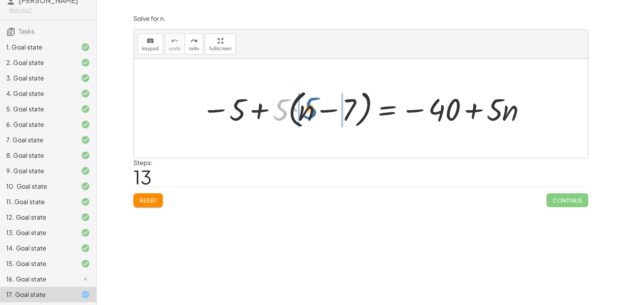
drag, startPoint x: 282, startPoint y: 111, endPoint x: 312, endPoint y: 110, distance: 30.2
click at [312, 110] on div at bounding box center [364, 108] width 332 height 44
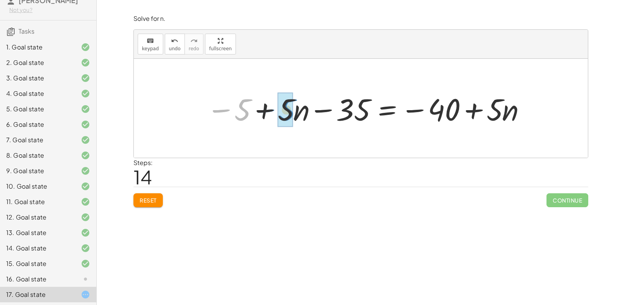
drag, startPoint x: 246, startPoint y: 113, endPoint x: 290, endPoint y: 113, distance: 44.5
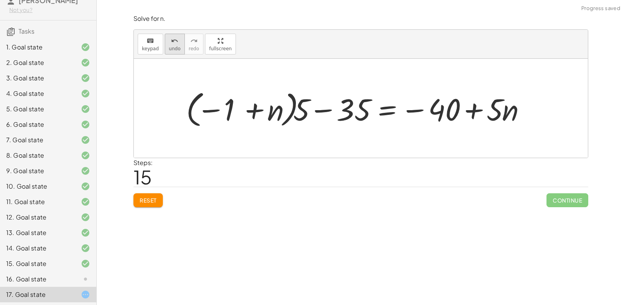
click at [174, 39] on icon "undo" at bounding box center [174, 40] width 7 height 9
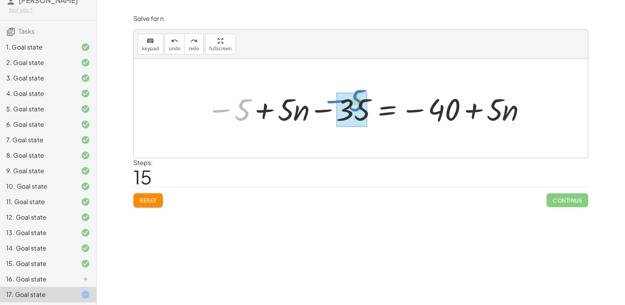
drag, startPoint x: 247, startPoint y: 110, endPoint x: 362, endPoint y: 101, distance: 115.2
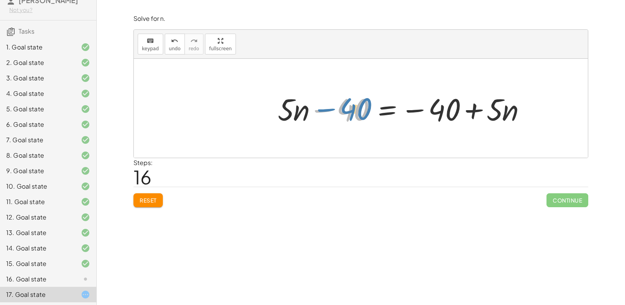
click at [368, 106] on div at bounding box center [404, 109] width 261 height 40
drag, startPoint x: 288, startPoint y: 116, endPoint x: 282, endPoint y: 106, distance: 12.2
click at [282, 106] on div at bounding box center [404, 109] width 261 height 40
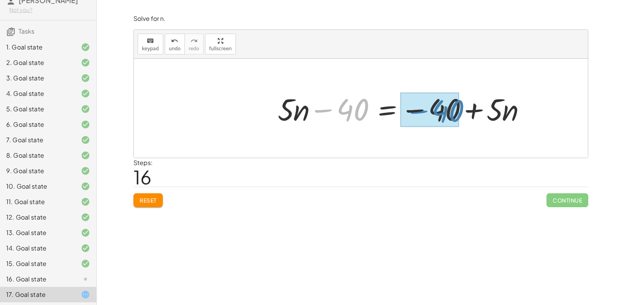
drag, startPoint x: 355, startPoint y: 106, endPoint x: 448, endPoint y: 109, distance: 93.6
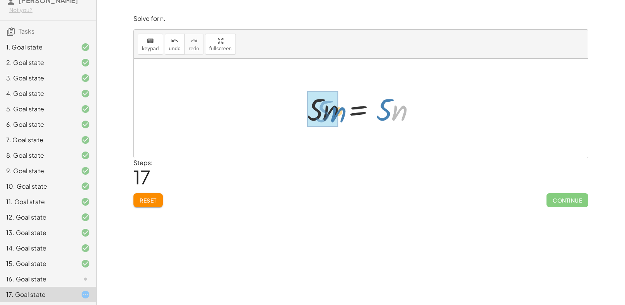
drag, startPoint x: 398, startPoint y: 117, endPoint x: 337, endPoint y: 118, distance: 61.5
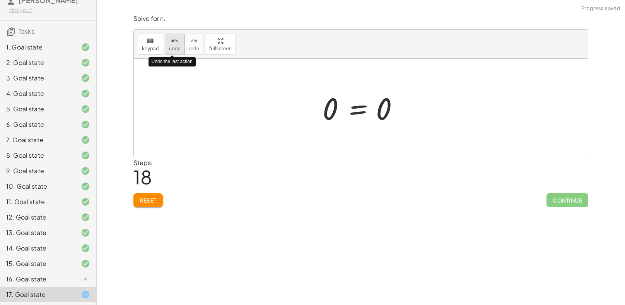
click at [169, 47] on span "undo" at bounding box center [175, 48] width 12 height 5
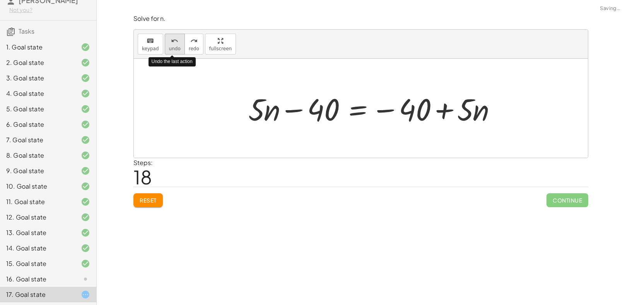
click at [169, 47] on span "undo" at bounding box center [175, 48] width 12 height 5
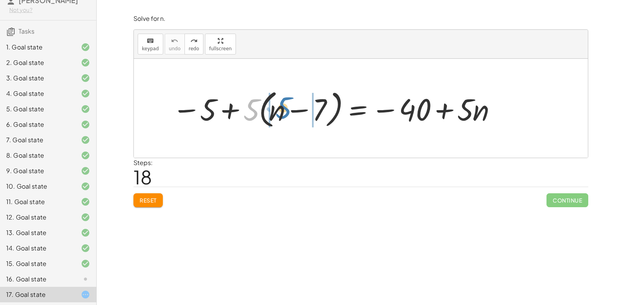
drag, startPoint x: 253, startPoint y: 110, endPoint x: 285, endPoint y: 108, distance: 31.8
click at [285, 108] on div at bounding box center [334, 108] width 332 height 44
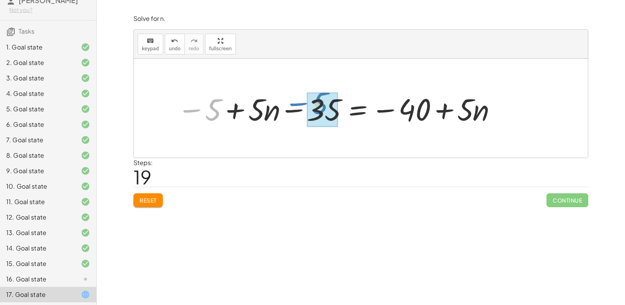
drag, startPoint x: 217, startPoint y: 113, endPoint x: 324, endPoint y: 107, distance: 106.9
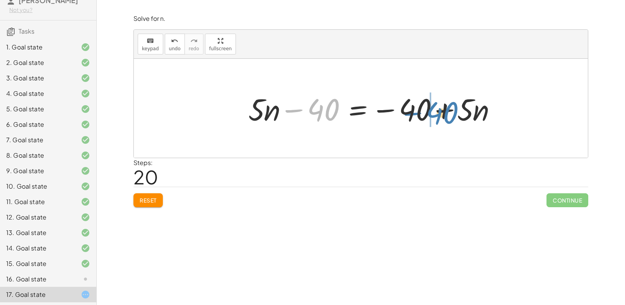
drag, startPoint x: 323, startPoint y: 110, endPoint x: 442, endPoint y: 113, distance: 118.8
click at [442, 113] on div at bounding box center [374, 109] width 261 height 40
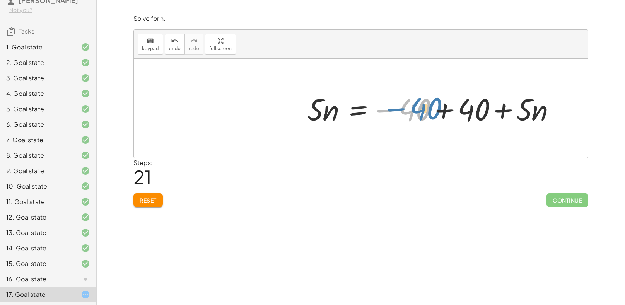
drag, startPoint x: 413, startPoint y: 107, endPoint x: 423, endPoint y: 106, distance: 9.3
click at [423, 106] on div at bounding box center [433, 109] width 261 height 40
click at [448, 111] on div at bounding box center [433, 109] width 261 height 40
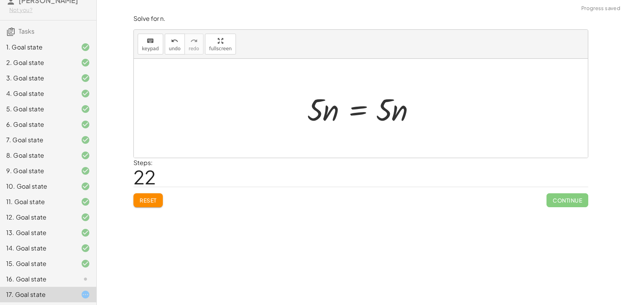
click at [358, 111] on div at bounding box center [363, 109] width 121 height 40
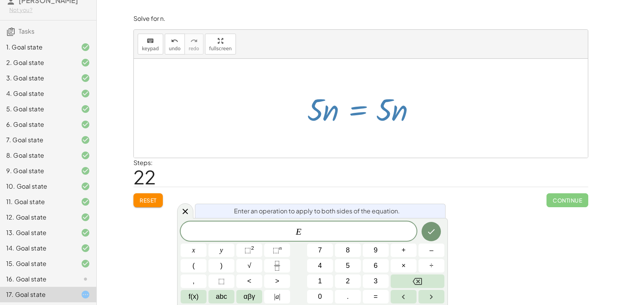
click at [358, 111] on div at bounding box center [363, 109] width 121 height 40
click at [464, 175] on div "Steps: 22" at bounding box center [360, 172] width 455 height 29
click at [400, 165] on div "Steps: 22" at bounding box center [360, 172] width 455 height 29
click at [395, 115] on div at bounding box center [363, 109] width 121 height 40
click at [150, 43] on icon "keyboard" at bounding box center [150, 40] width 7 height 9
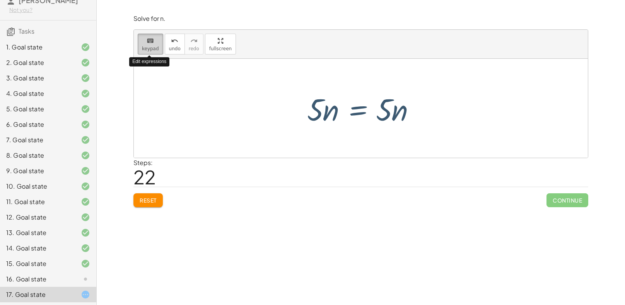
click at [150, 43] on icon "keyboard" at bounding box center [150, 40] width 7 height 9
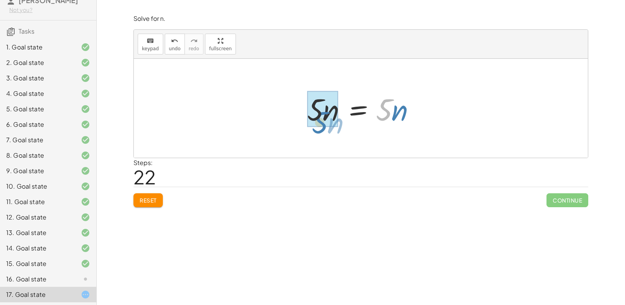
drag, startPoint x: 389, startPoint y: 102, endPoint x: 324, endPoint y: 114, distance: 66.1
click at [85, 231] on icon at bounding box center [85, 232] width 9 height 9
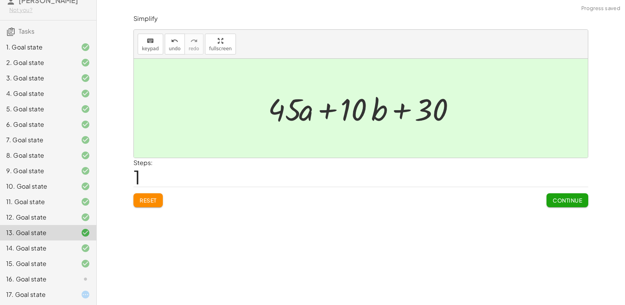
click at [67, 297] on div "17. Goal state" at bounding box center [37, 294] width 62 height 9
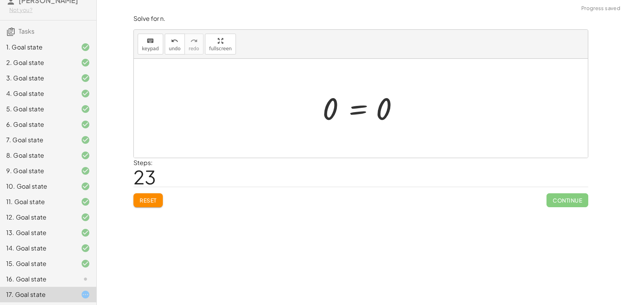
click at [66, 261] on div "15. Goal state" at bounding box center [37, 263] width 62 height 9
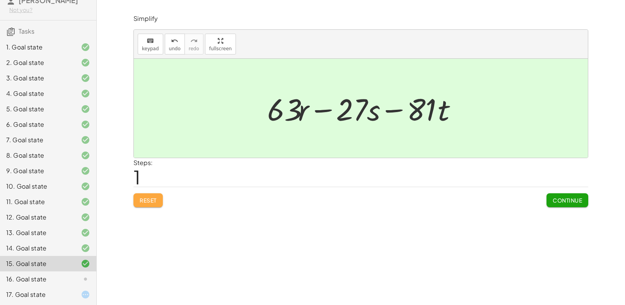
click at [162, 204] on button "Reset" at bounding box center [147, 200] width 29 height 14
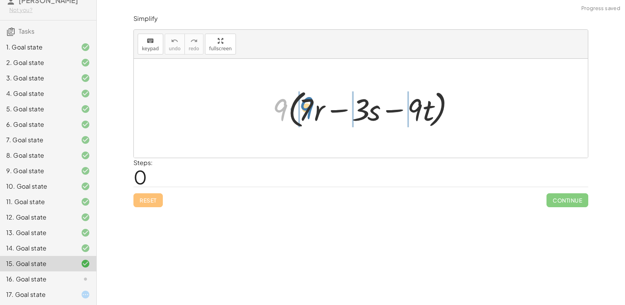
drag, startPoint x: 276, startPoint y: 103, endPoint x: 303, endPoint y: 101, distance: 27.1
click at [303, 101] on div at bounding box center [364, 108] width 190 height 44
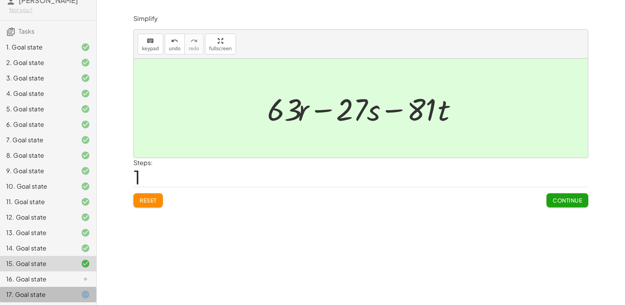
click at [68, 292] on div "17. Goal state" at bounding box center [37, 294] width 62 height 9
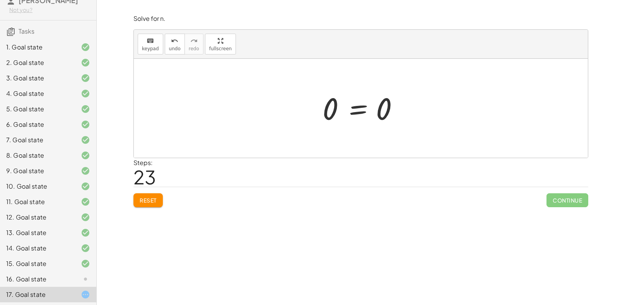
click at [78, 275] on div at bounding box center [79, 279] width 22 height 9
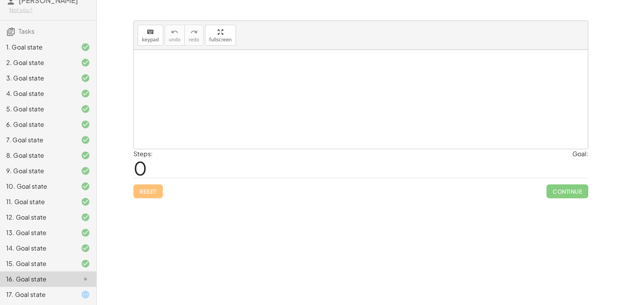
click at [75, 293] on div at bounding box center [79, 294] width 22 height 9
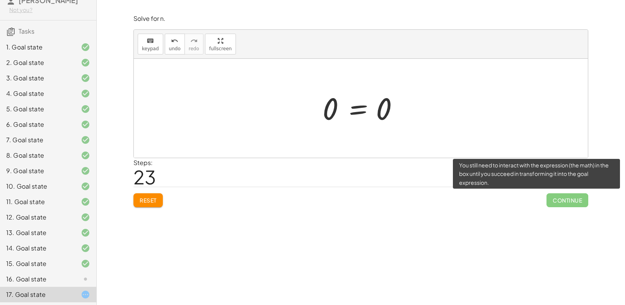
click at [565, 193] on span "Continue" at bounding box center [567, 200] width 42 height 14
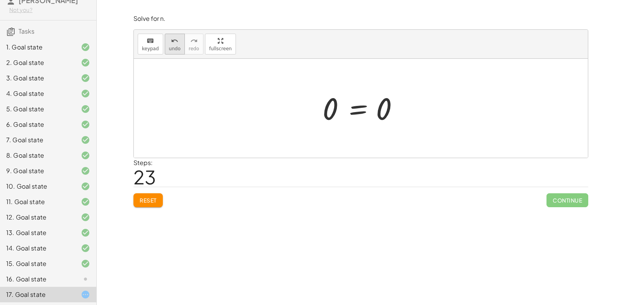
click at [174, 39] on icon "undo" at bounding box center [174, 40] width 7 height 9
drag, startPoint x: 387, startPoint y: 119, endPoint x: 393, endPoint y: 122, distance: 6.8
click at [393, 122] on div at bounding box center [363, 109] width 121 height 40
click at [178, 46] on button "undo undo" at bounding box center [175, 44] width 20 height 21
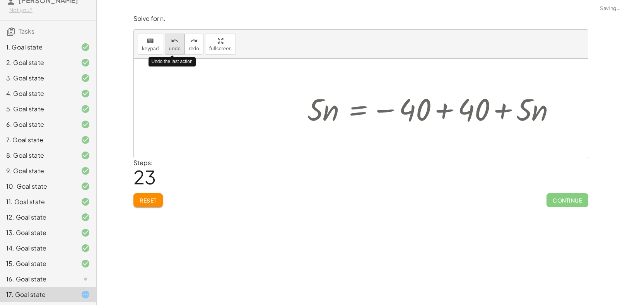
click at [178, 46] on button "undo undo" at bounding box center [175, 44] width 20 height 21
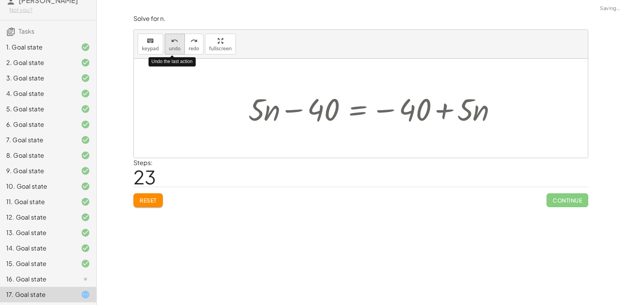
click at [178, 46] on button "undo undo" at bounding box center [175, 44] width 20 height 21
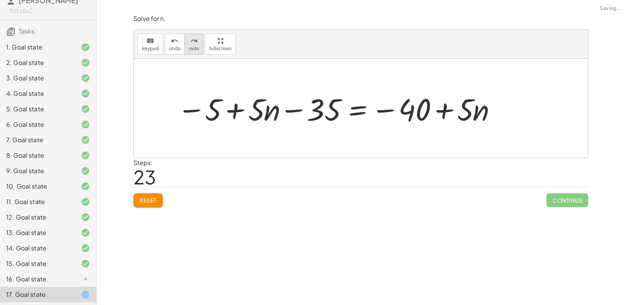
click at [196, 49] on button "redo redo" at bounding box center [193, 44] width 19 height 21
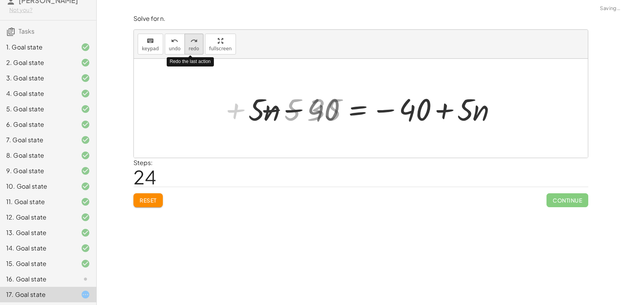
click at [196, 49] on button "redo redo" at bounding box center [193, 44] width 19 height 21
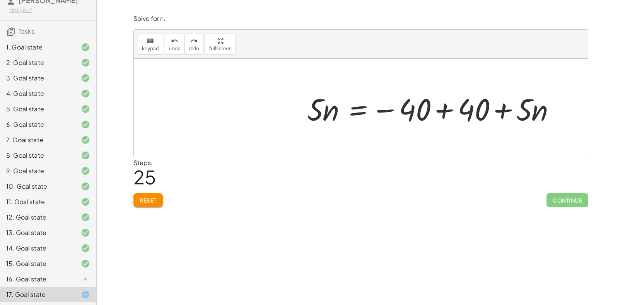
click at [449, 113] on div at bounding box center [433, 109] width 261 height 40
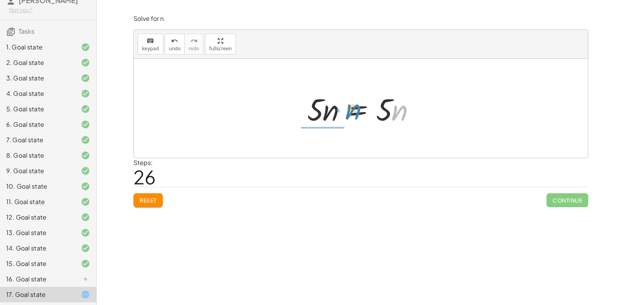
drag, startPoint x: 404, startPoint y: 104, endPoint x: 357, endPoint y: 102, distance: 46.8
click at [357, 102] on div at bounding box center [363, 109] width 121 height 40
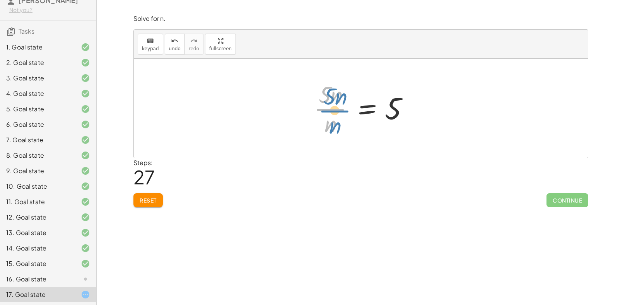
drag, startPoint x: 334, startPoint y: 109, endPoint x: 338, endPoint y: 110, distance: 4.0
click at [338, 110] on div at bounding box center [364, 108] width 108 height 60
drag, startPoint x: 328, startPoint y: 125, endPoint x: 397, endPoint y: 111, distance: 70.7
click at [397, 111] on div at bounding box center [364, 108] width 108 height 60
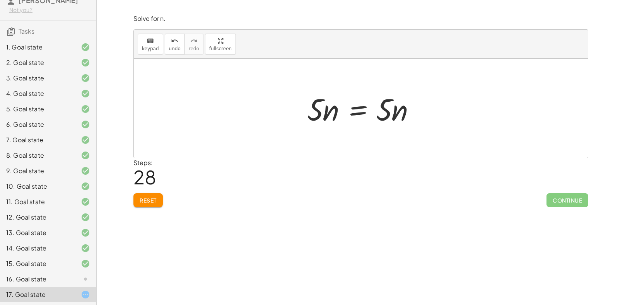
click at [169, 54] on div "keyboard keypad undo [PERSON_NAME] redo fullscreen" at bounding box center [361, 44] width 454 height 29
click at [170, 49] on span "undo" at bounding box center [175, 48] width 12 height 5
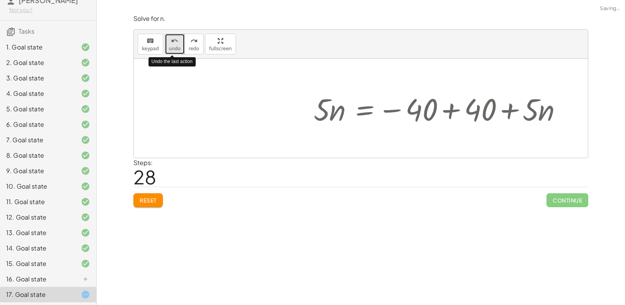
click at [170, 49] on span "undo" at bounding box center [175, 48] width 12 height 5
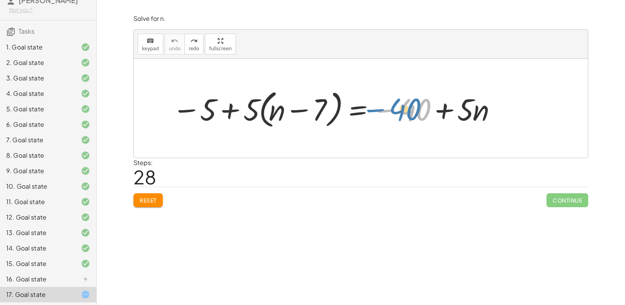
drag, startPoint x: 415, startPoint y: 111, endPoint x: 406, endPoint y: 110, distance: 9.0
click at [406, 110] on div at bounding box center [334, 108] width 332 height 44
click at [230, 110] on div at bounding box center [334, 108] width 332 height 44
drag, startPoint x: 410, startPoint y: 108, endPoint x: 218, endPoint y: 112, distance: 192.6
click at [218, 112] on div at bounding box center [334, 108] width 332 height 44
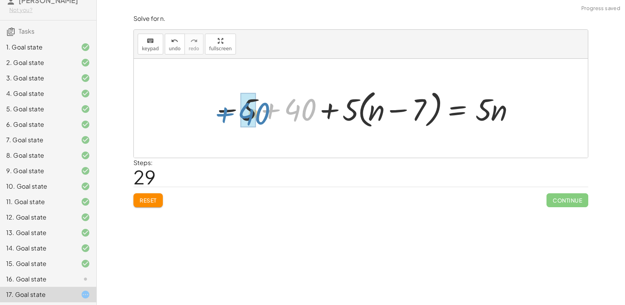
drag, startPoint x: 305, startPoint y: 103, endPoint x: 258, endPoint y: 107, distance: 47.3
click at [258, 107] on div at bounding box center [364, 108] width 310 height 44
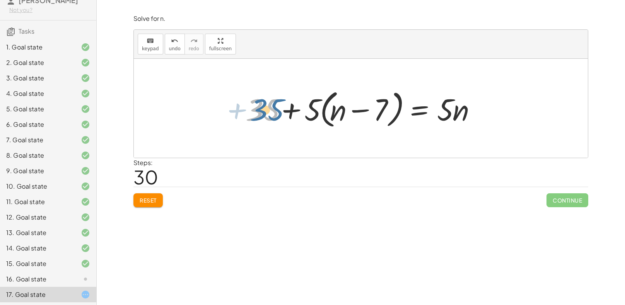
click at [271, 111] on div at bounding box center [364, 108] width 244 height 44
drag, startPoint x: 311, startPoint y: 110, endPoint x: 329, endPoint y: 109, distance: 18.6
click at [329, 109] on div at bounding box center [364, 108] width 244 height 44
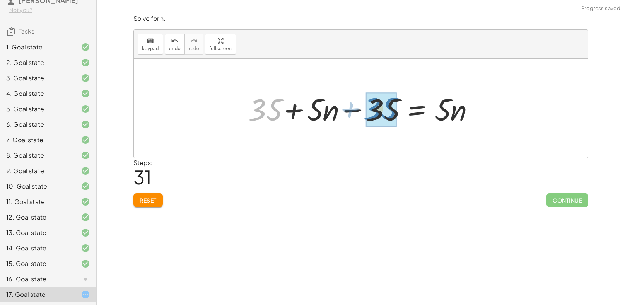
drag, startPoint x: 266, startPoint y: 106, endPoint x: 381, endPoint y: 106, distance: 114.8
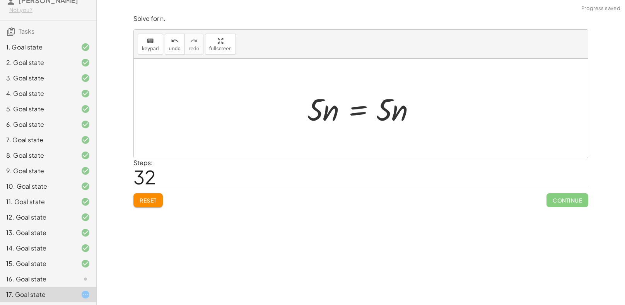
click at [358, 114] on div at bounding box center [363, 109] width 121 height 40
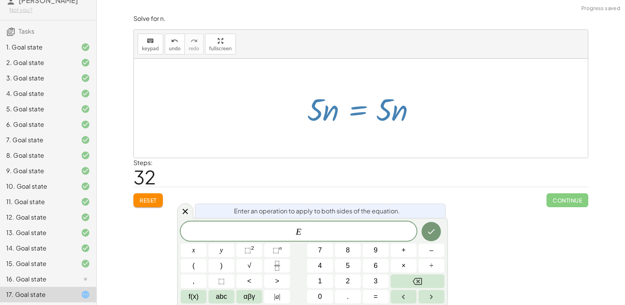
click at [359, 118] on div at bounding box center [363, 109] width 121 height 40
click at [184, 210] on icon at bounding box center [185, 211] width 5 height 5
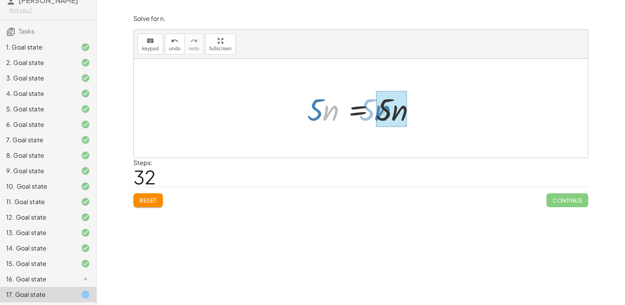
drag, startPoint x: 331, startPoint y: 111, endPoint x: 385, endPoint y: 111, distance: 53.4
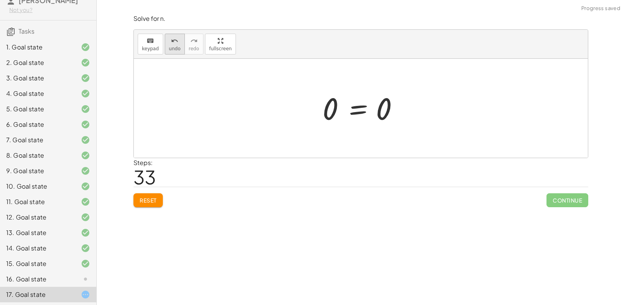
click at [171, 39] on icon "undo" at bounding box center [174, 40] width 7 height 9
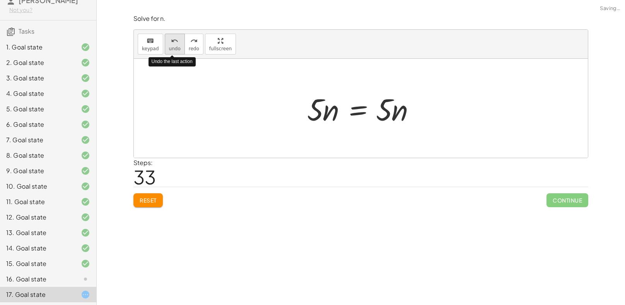
click at [171, 39] on icon "undo" at bounding box center [174, 40] width 7 height 9
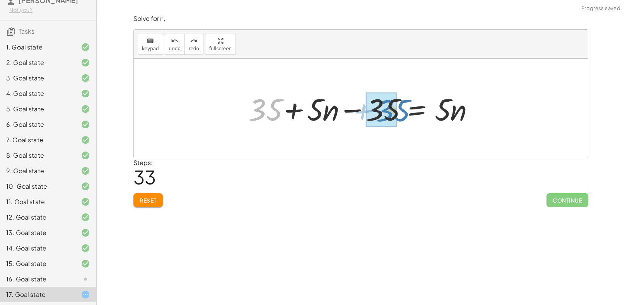
drag, startPoint x: 273, startPoint y: 109, endPoint x: 396, endPoint y: 112, distance: 123.0
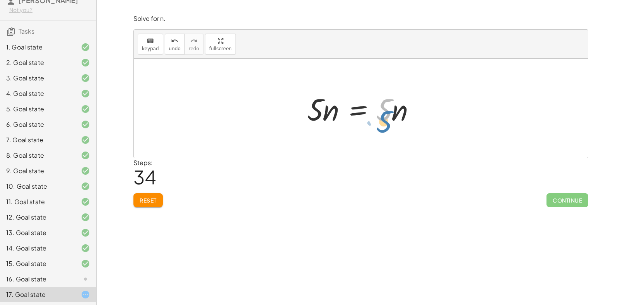
drag, startPoint x: 387, startPoint y: 109, endPoint x: 394, endPoint y: 115, distance: 8.8
click at [394, 115] on div at bounding box center [363, 109] width 121 height 40
click at [402, 112] on div at bounding box center [363, 109] width 121 height 40
click at [410, 113] on div at bounding box center [363, 109] width 121 height 40
click at [387, 111] on div at bounding box center [363, 109] width 121 height 40
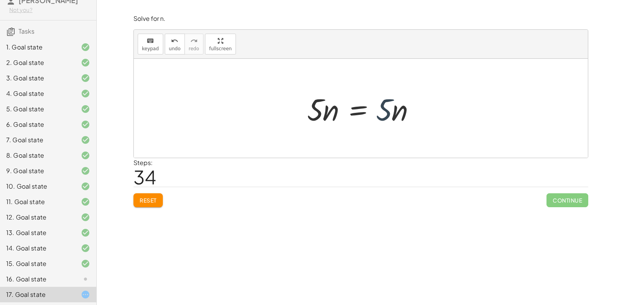
click at [387, 111] on div at bounding box center [363, 109] width 121 height 40
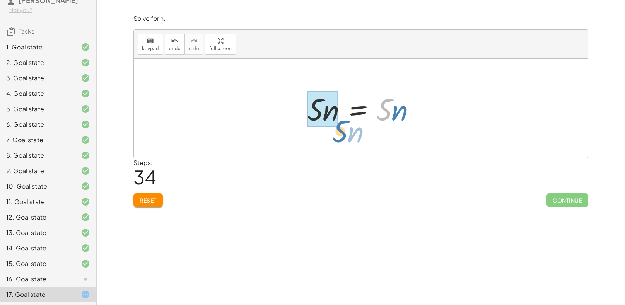
drag, startPoint x: 387, startPoint y: 111, endPoint x: 335, endPoint y: 136, distance: 56.9
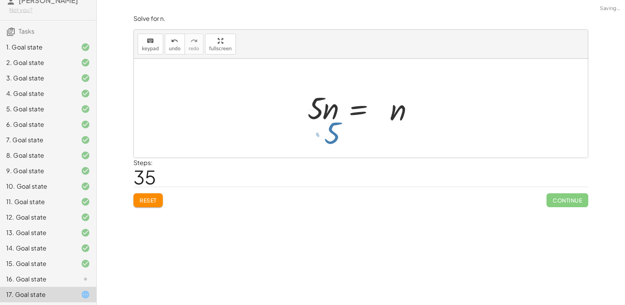
click at [335, 136] on div at bounding box center [355, 108] width 108 height 60
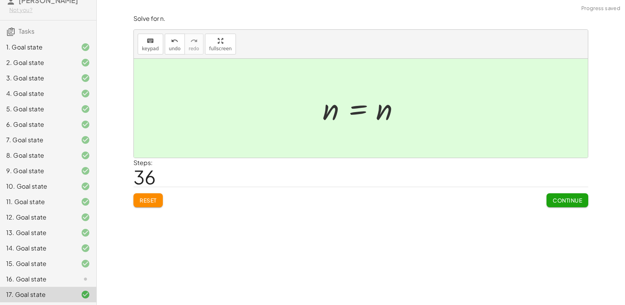
click at [584, 202] on button "Continue" at bounding box center [567, 200] width 42 height 14
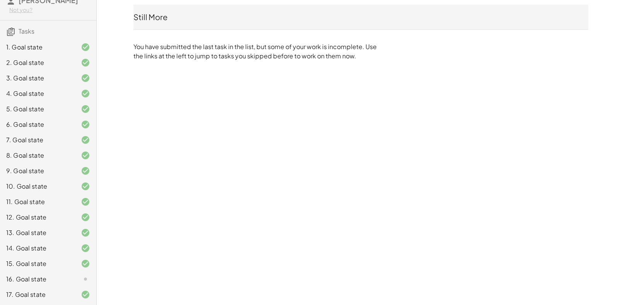
click at [65, 276] on div "16. Goal state" at bounding box center [37, 279] width 62 height 9
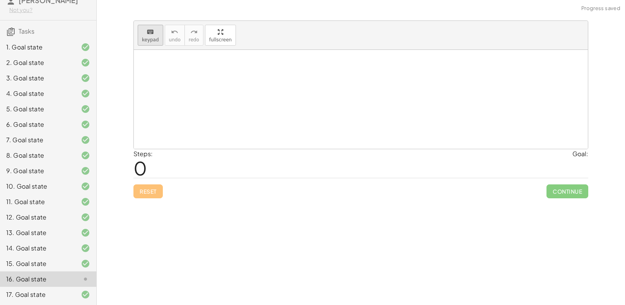
click at [154, 31] on div "keyboard" at bounding box center [150, 31] width 17 height 9
click at [257, 104] on div at bounding box center [361, 99] width 454 height 99
click at [154, 29] on div "keyboard" at bounding box center [150, 31] width 17 height 9
click at [66, 296] on div "17. Goal state" at bounding box center [37, 294] width 62 height 9
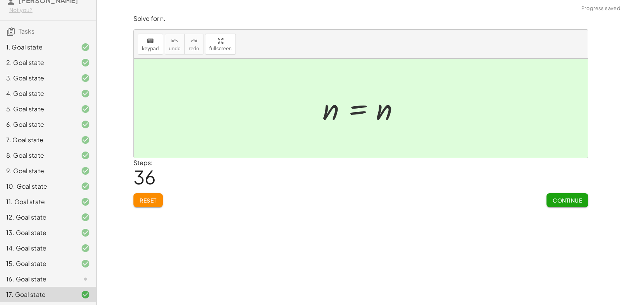
click at [66, 277] on div "16. Goal state" at bounding box center [37, 279] width 62 height 9
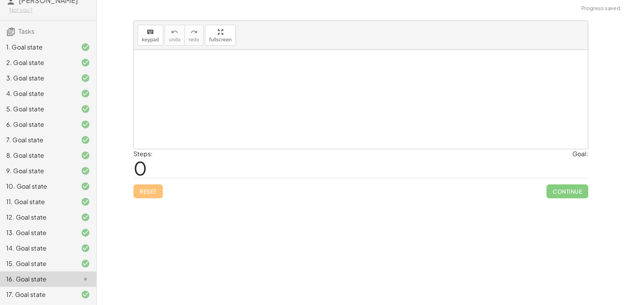
click at [147, 192] on div "Reset Continue" at bounding box center [360, 188] width 455 height 20
click at [64, 292] on div "17. Goal state" at bounding box center [37, 294] width 62 height 9
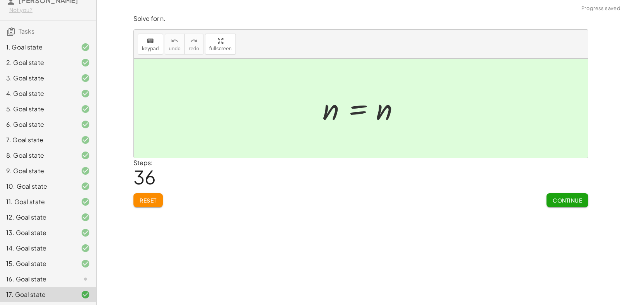
click at [54, 283] on div "16. Goal state" at bounding box center [37, 279] width 62 height 9
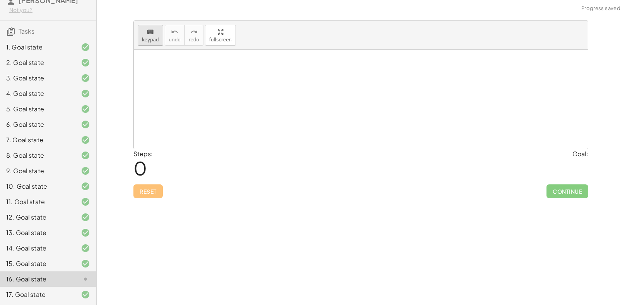
click at [141, 37] on button "keyboard keypad" at bounding box center [151, 35] width 26 height 21
click at [172, 92] on div at bounding box center [361, 99] width 454 height 99
click at [234, 78] on div at bounding box center [361, 99] width 454 height 99
click at [209, 101] on div at bounding box center [361, 99] width 454 height 99
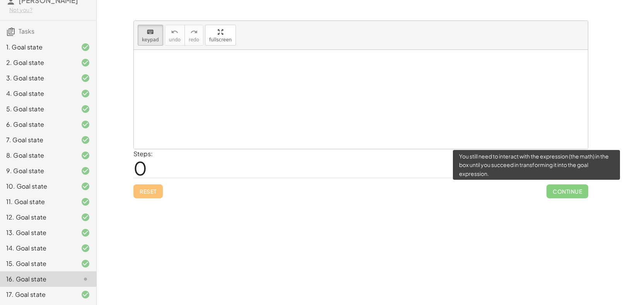
click at [558, 192] on span "Continue" at bounding box center [567, 191] width 42 height 14
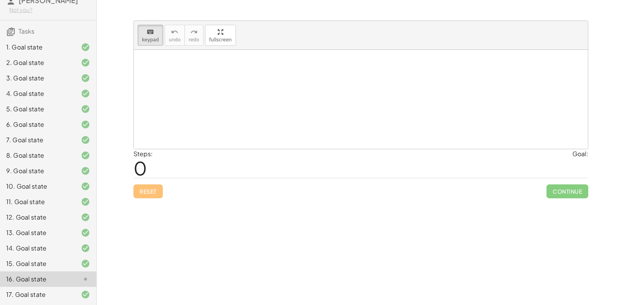
click at [262, 92] on div at bounding box center [361, 99] width 454 height 99
click at [314, 66] on div at bounding box center [361, 99] width 454 height 99
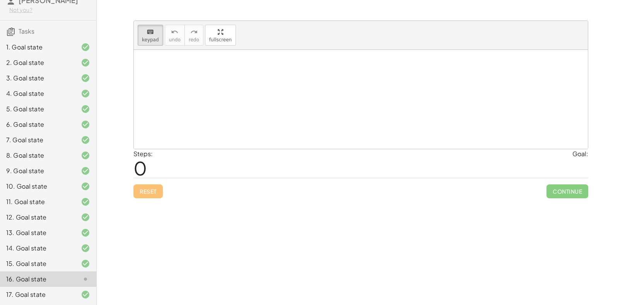
click at [314, 66] on div at bounding box center [361, 99] width 454 height 99
